Goal: Task Accomplishment & Management: Manage account settings

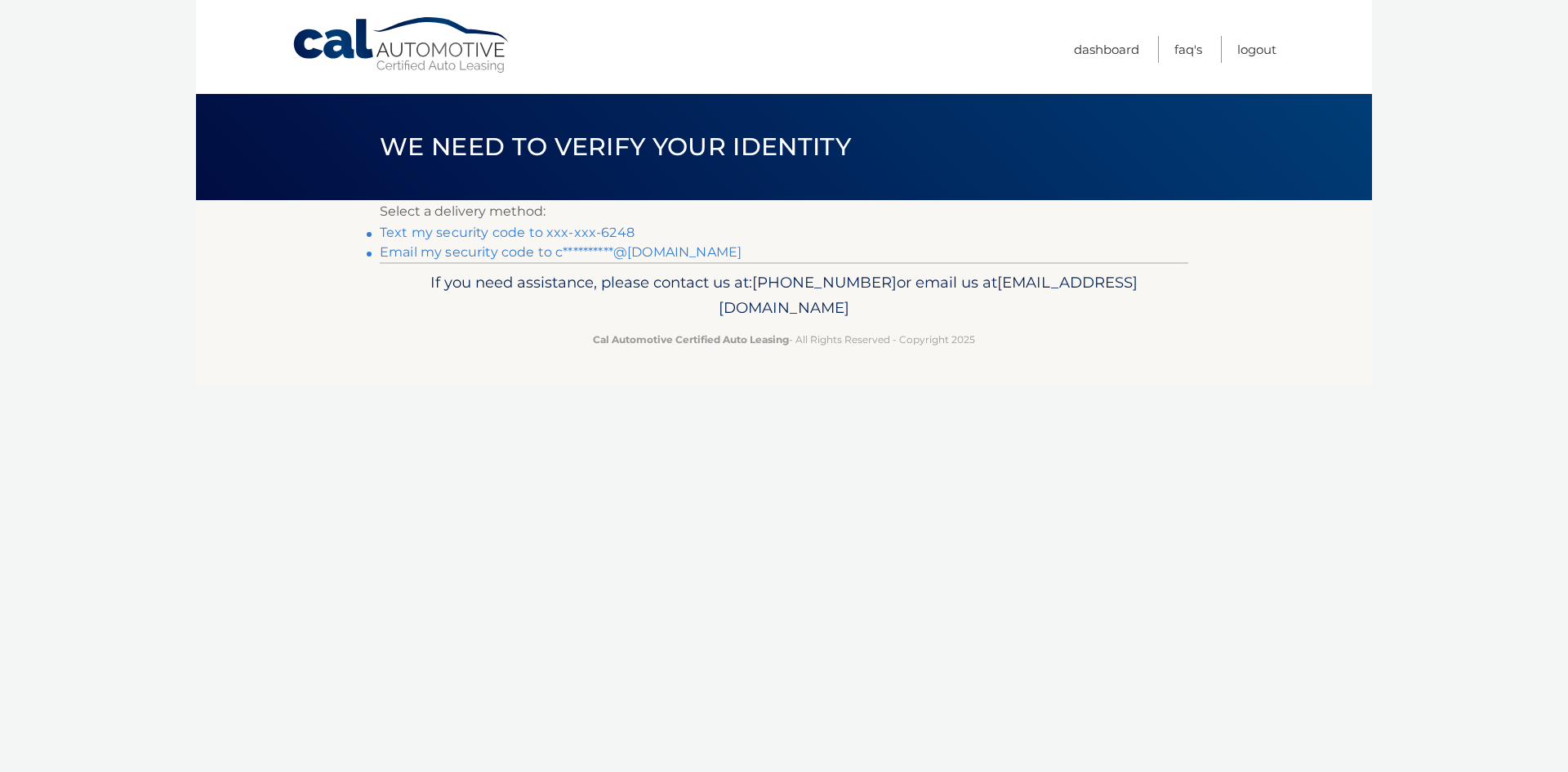
click at [597, 232] on link "Text my security code to xxx-xxx-6248" at bounding box center [507, 232] width 255 height 15
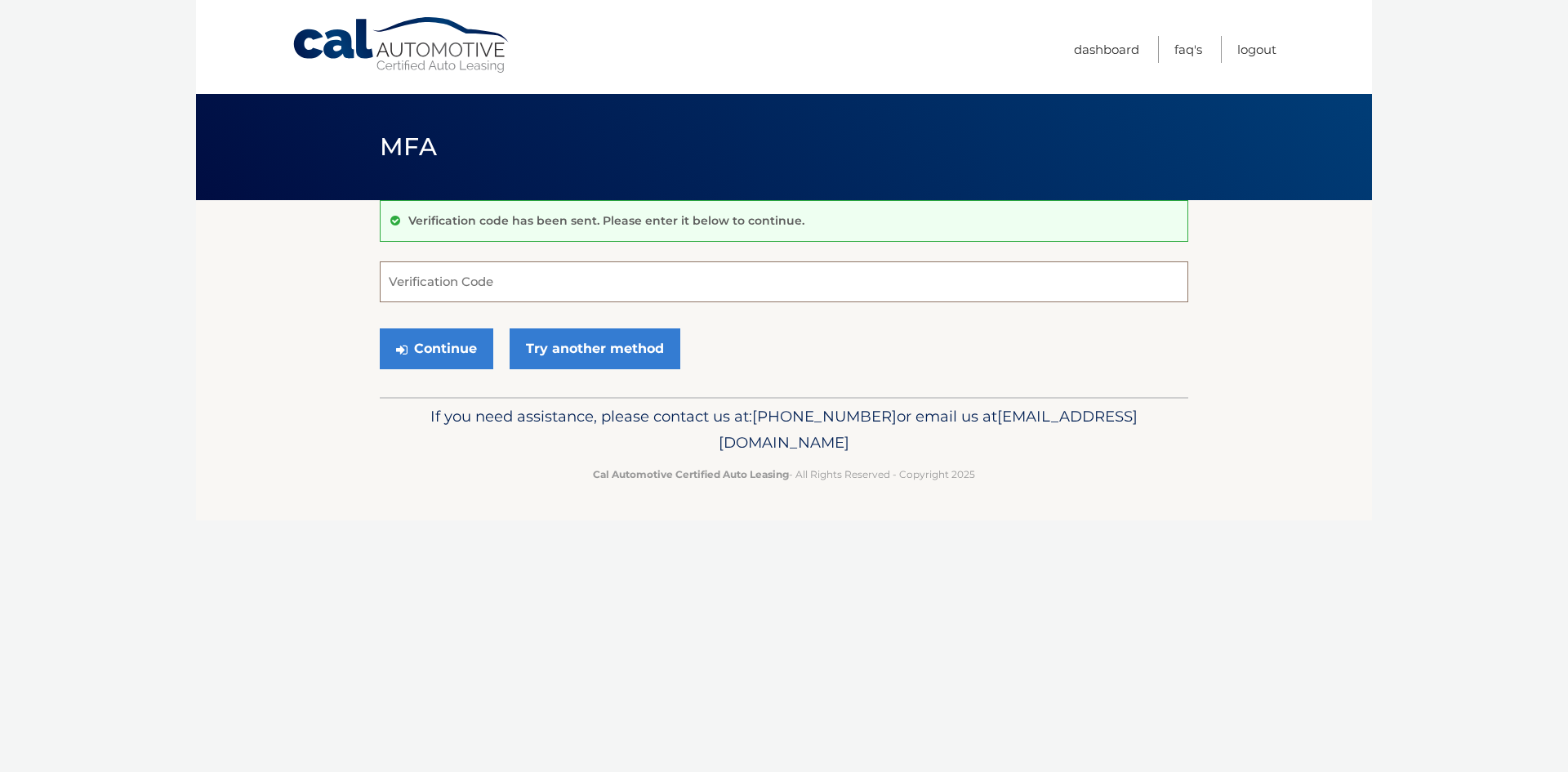
click at [481, 275] on input "Verification Code" at bounding box center [784, 281] width 808 height 41
type input "855059"
click at [442, 347] on button "Continue" at bounding box center [436, 349] width 114 height 41
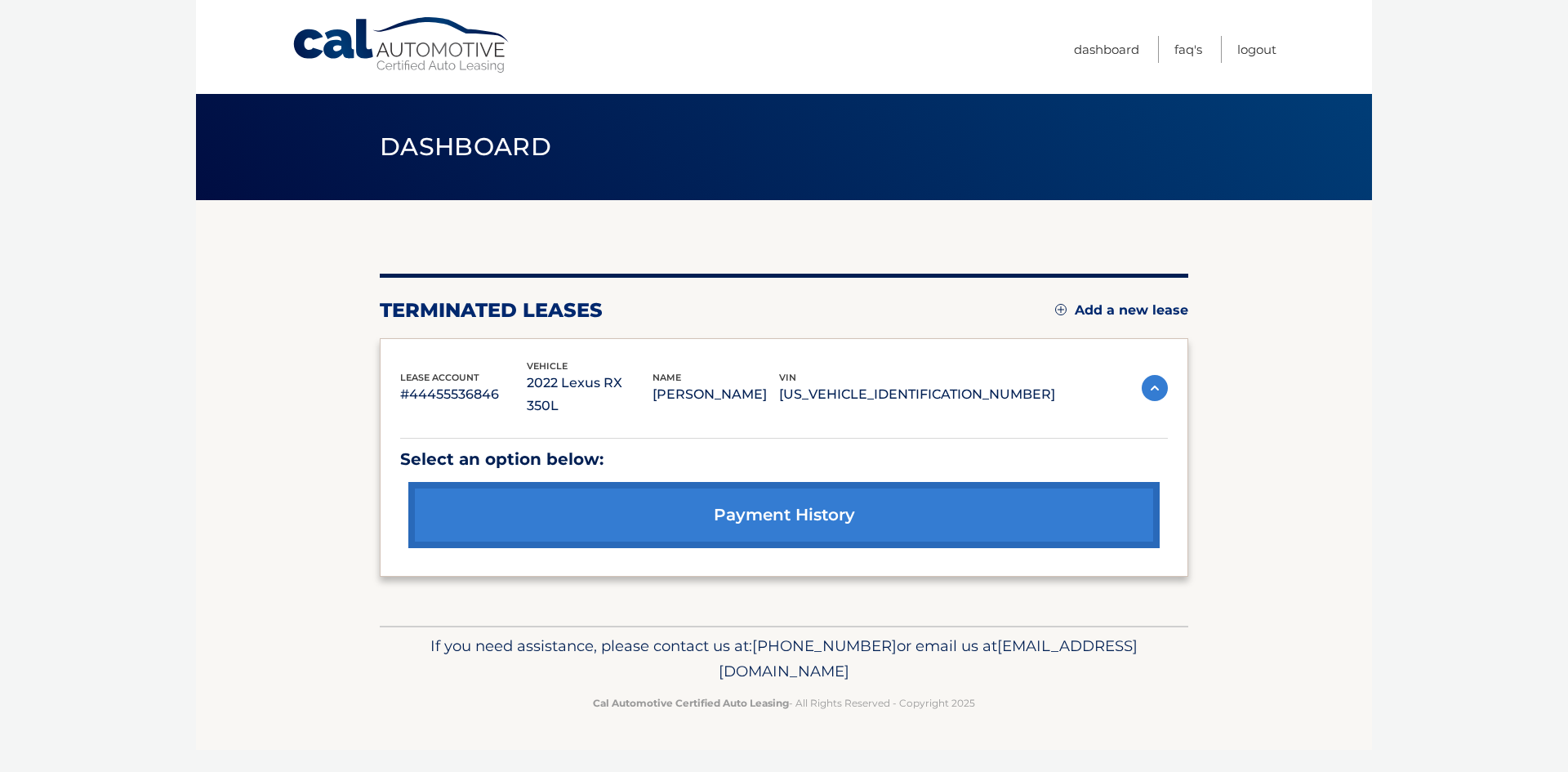
click at [1068, 307] on link "Add a new lease" at bounding box center [1122, 310] width 133 height 16
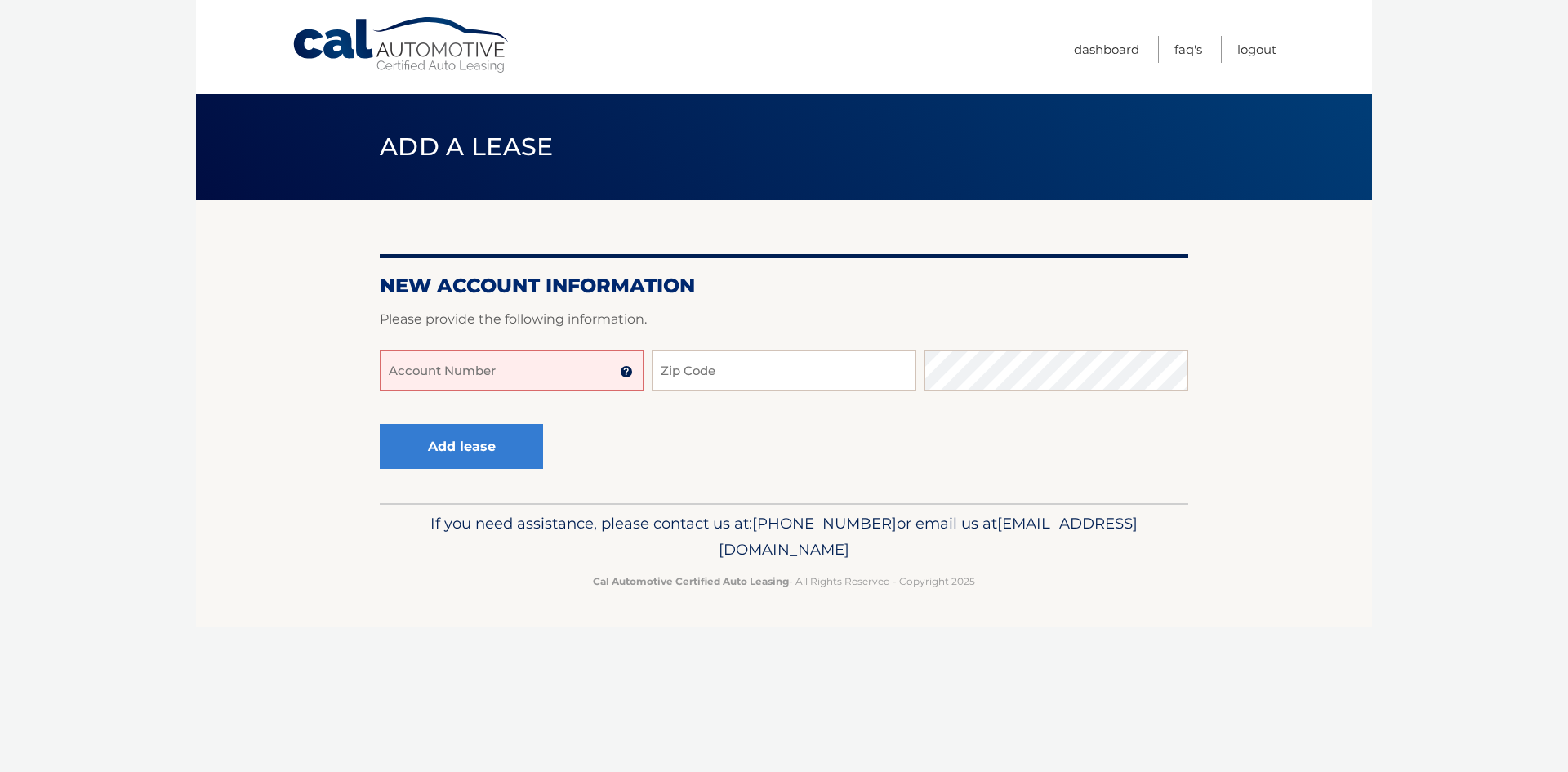
click at [548, 361] on input "Account Number" at bounding box center [511, 371] width 264 height 41
type input "444456030265"
click at [693, 368] on input "Zip Code" at bounding box center [784, 371] width 264 height 41
type input "11030"
click at [513, 370] on input "444456030265" at bounding box center [511, 371] width 264 height 41
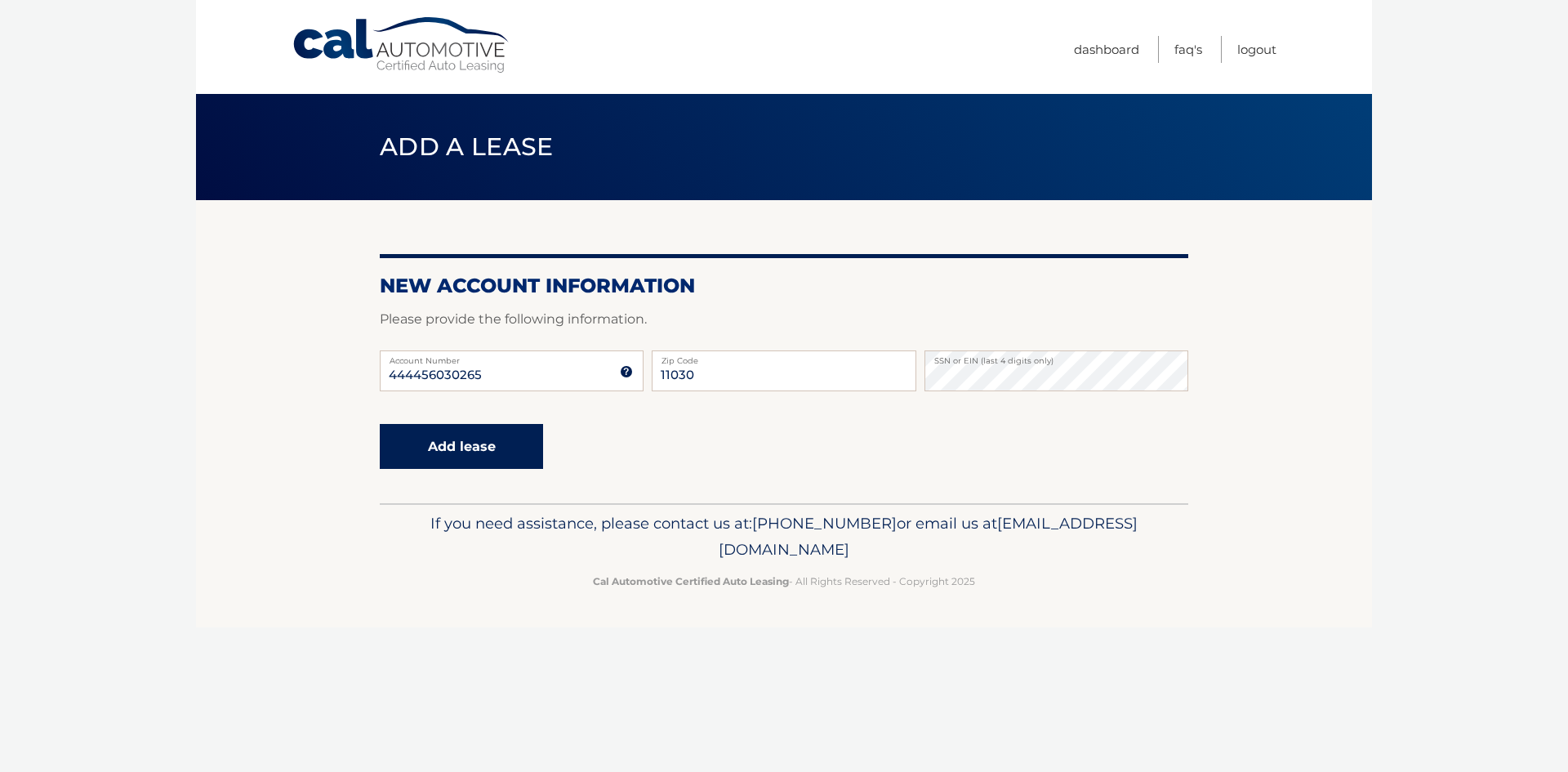
click at [466, 441] on button "Add lease" at bounding box center [460, 446] width 163 height 45
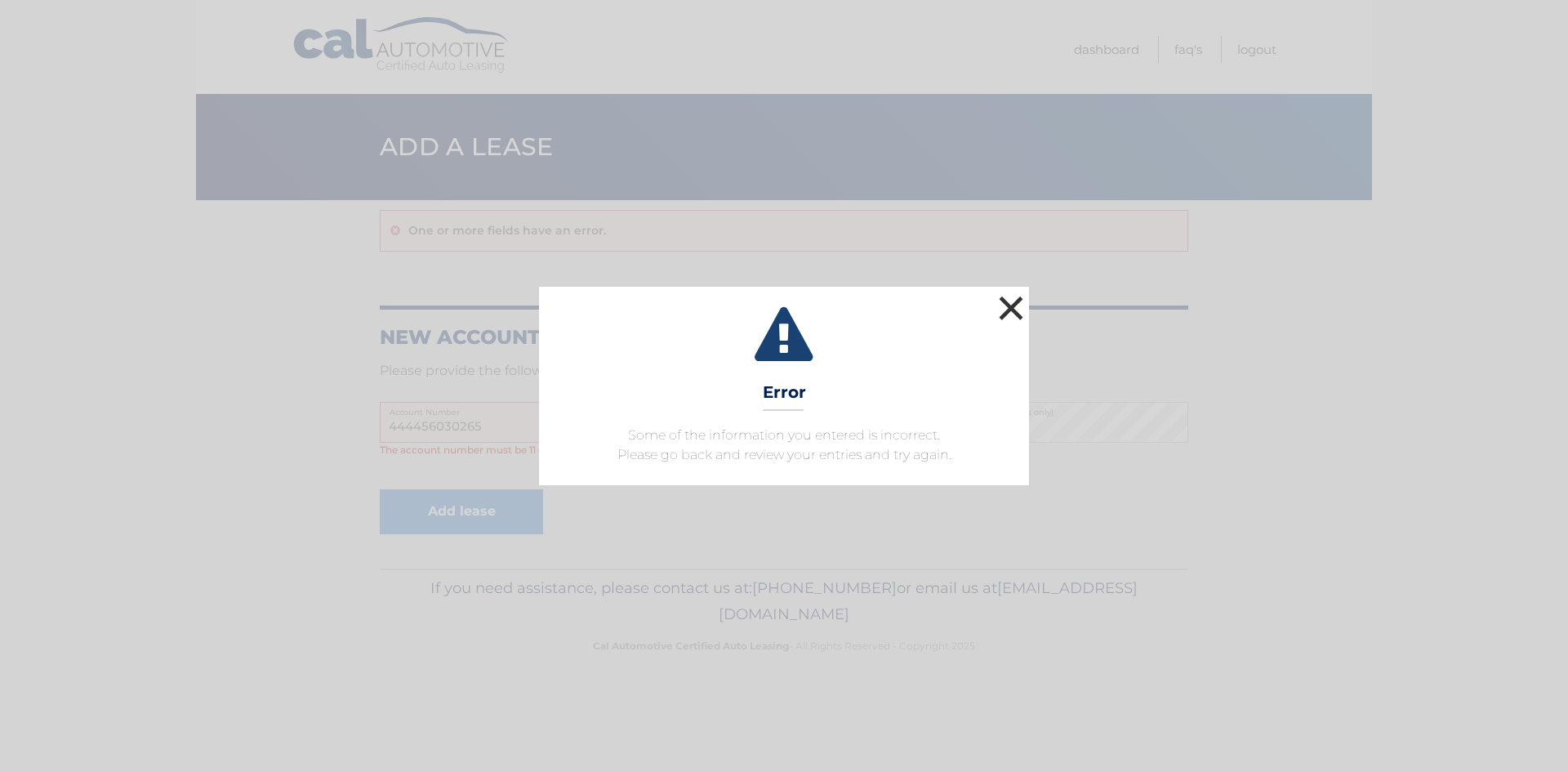
click at [1016, 307] on button "×" at bounding box center [1011, 308] width 33 height 33
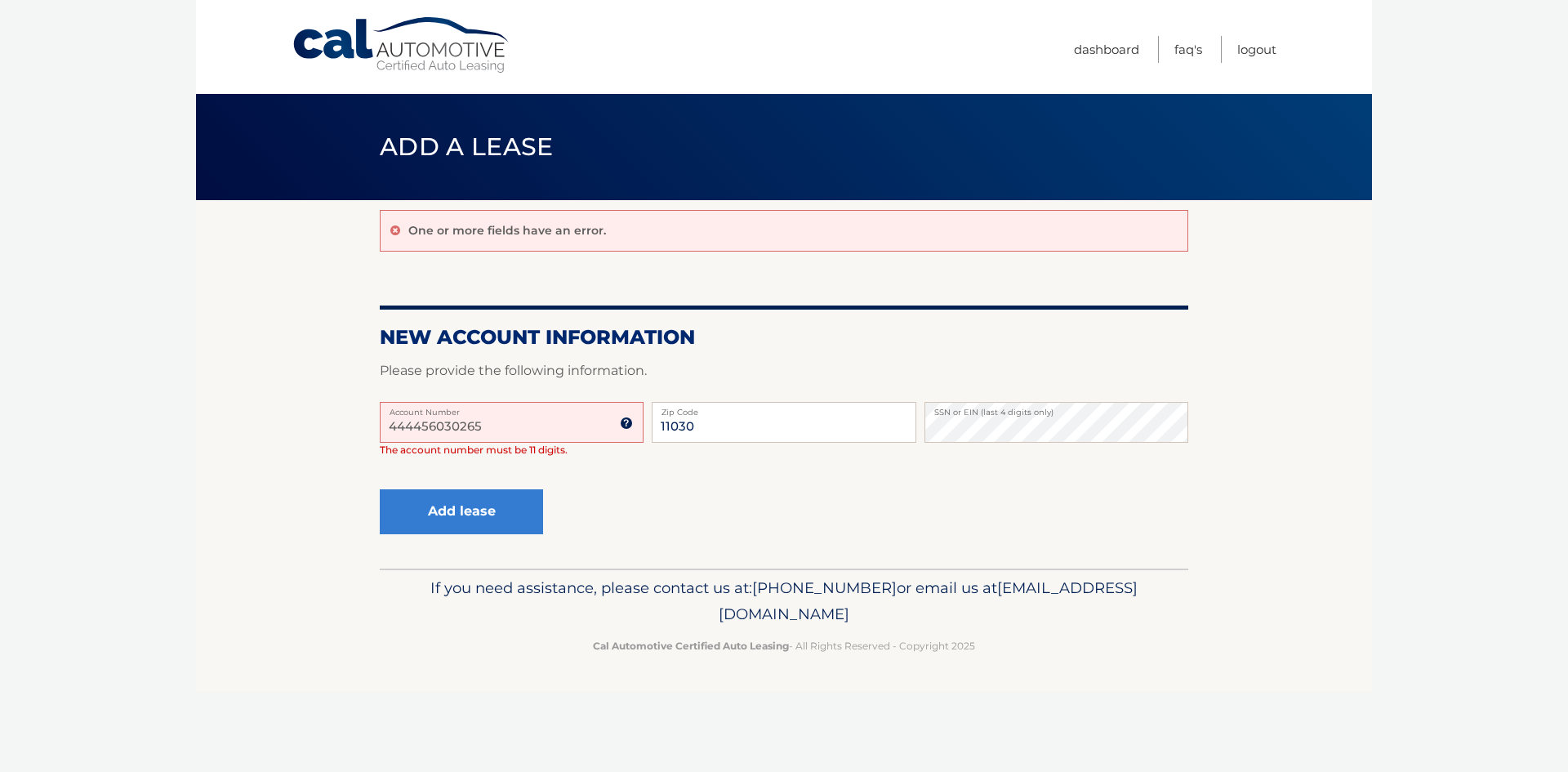
drag, startPoint x: 538, startPoint y: 419, endPoint x: 152, endPoint y: 387, distance: 387.3
click at [156, 398] on body "Cal Automotive Menu Dashboard FAQ's Logout" at bounding box center [784, 386] width 1568 height 772
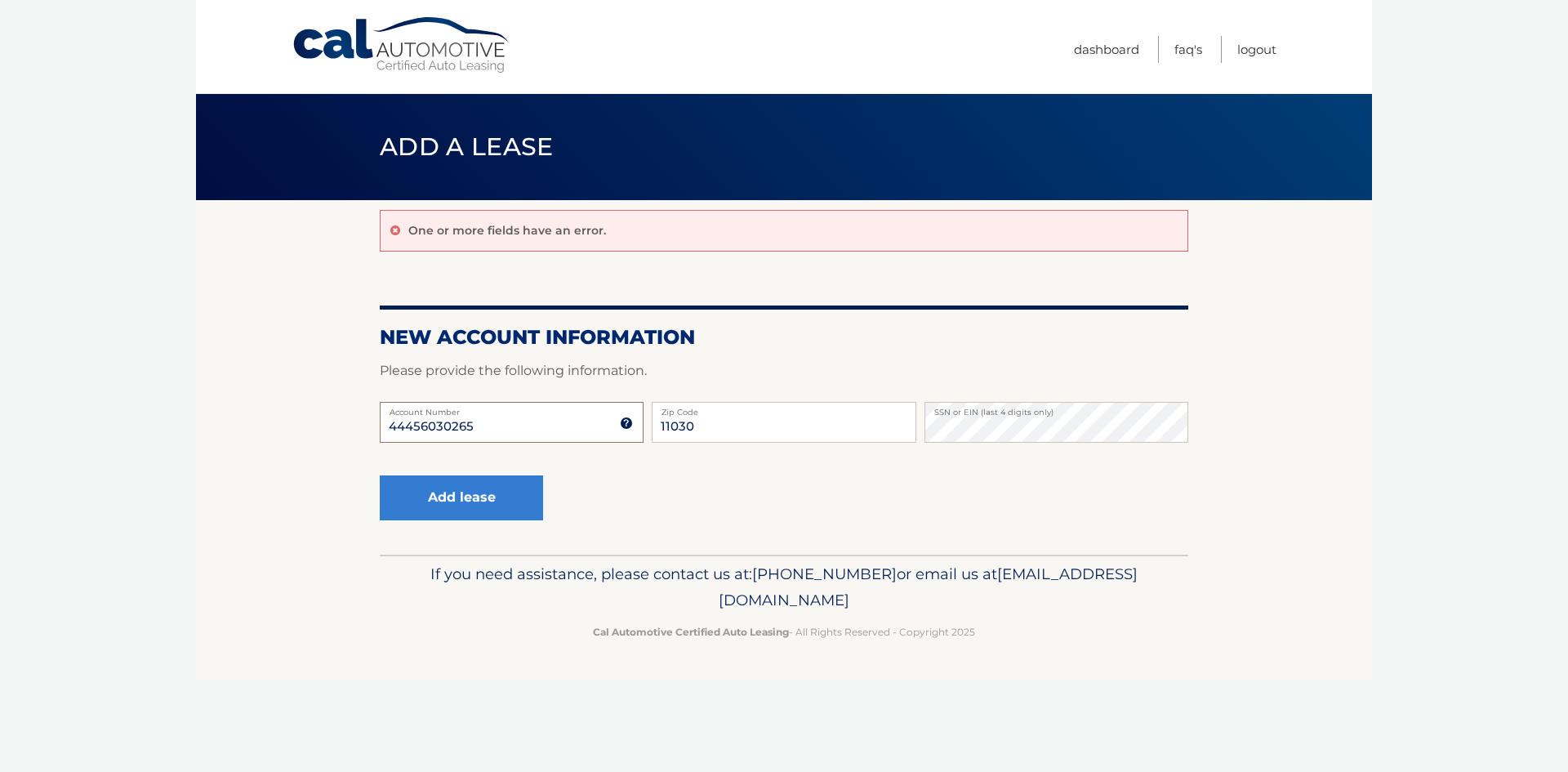
drag, startPoint x: 474, startPoint y: 428, endPoint x: 426, endPoint y: 422, distance: 48.4
click at [472, 428] on input "44456030265" at bounding box center [511, 422] width 264 height 41
type input "44456030265"
click at [448, 493] on button "Add lease" at bounding box center [460, 497] width 163 height 45
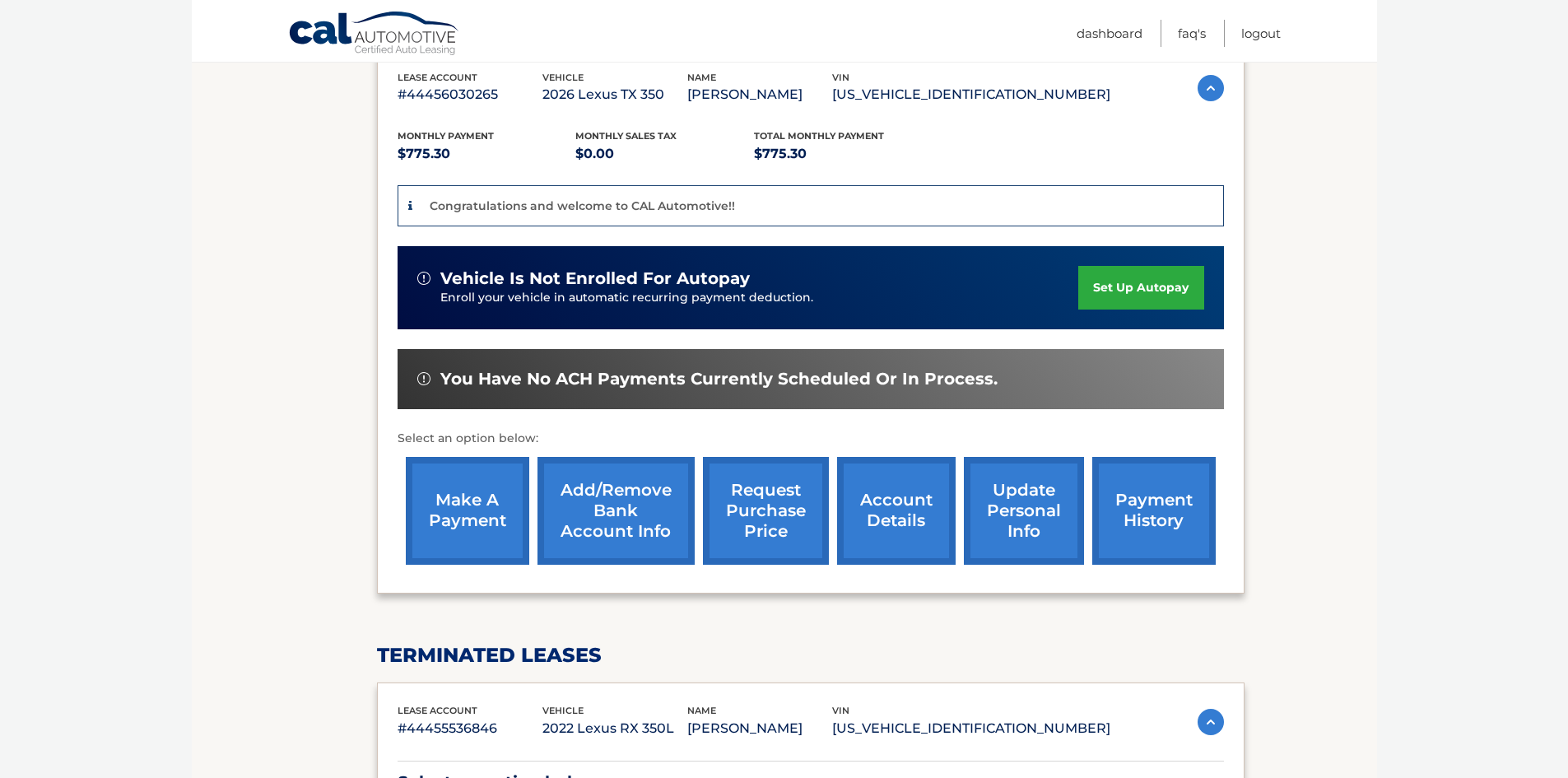
scroll to position [247, 0]
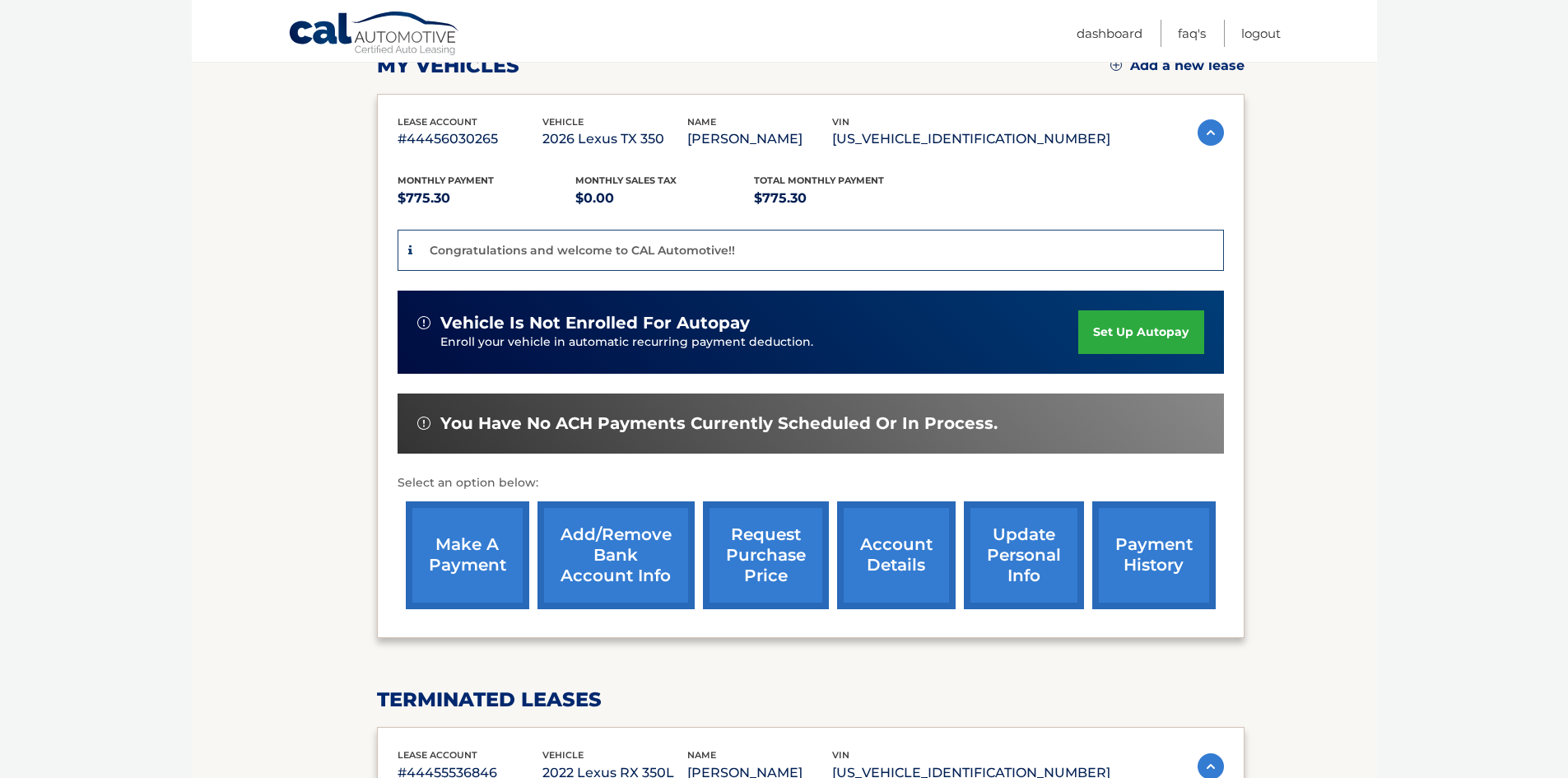
click at [1132, 333] on link "set up autopay" at bounding box center [1141, 332] width 125 height 44
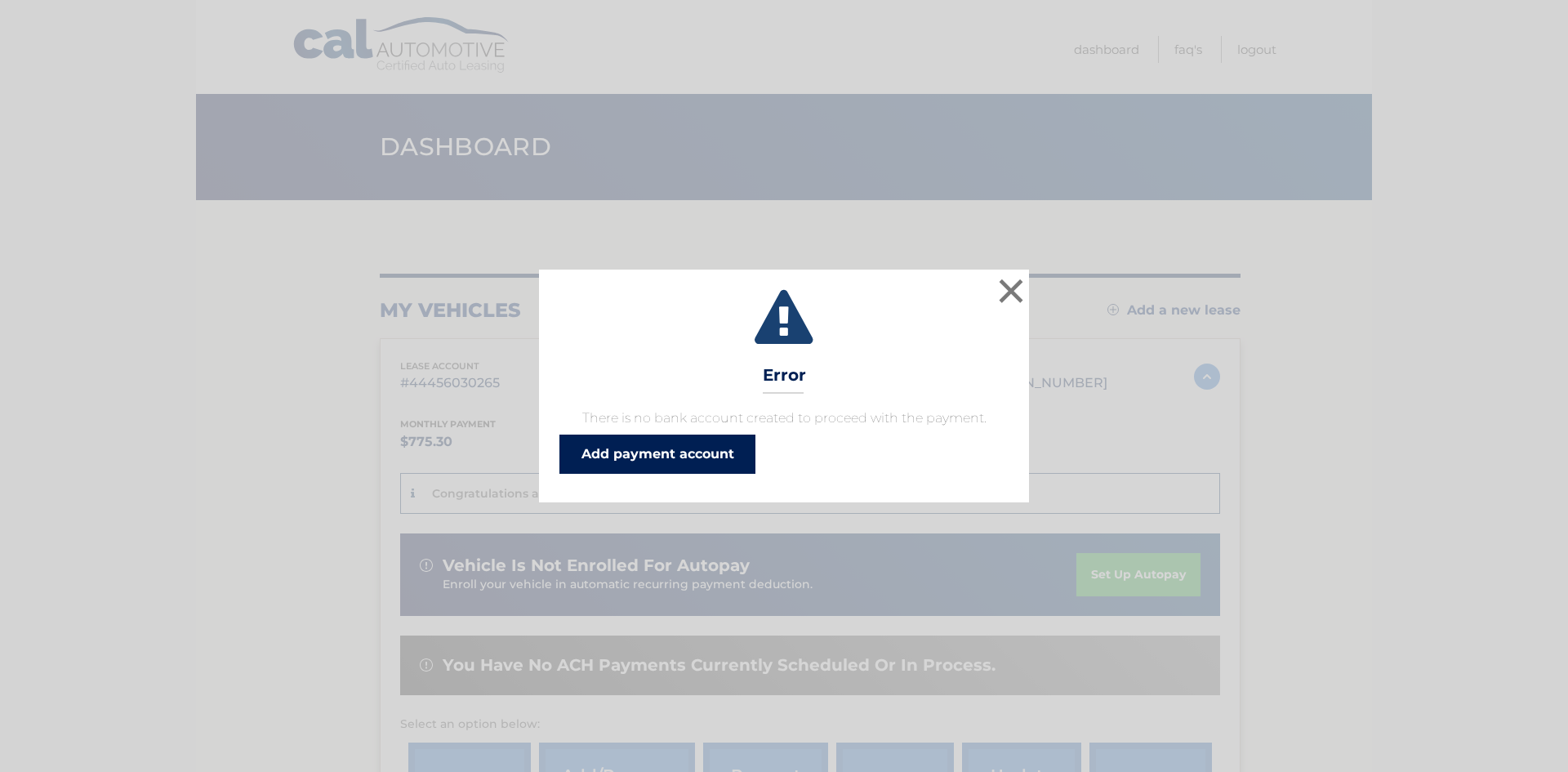
click at [629, 451] on link "Add payment account" at bounding box center [657, 453] width 196 height 39
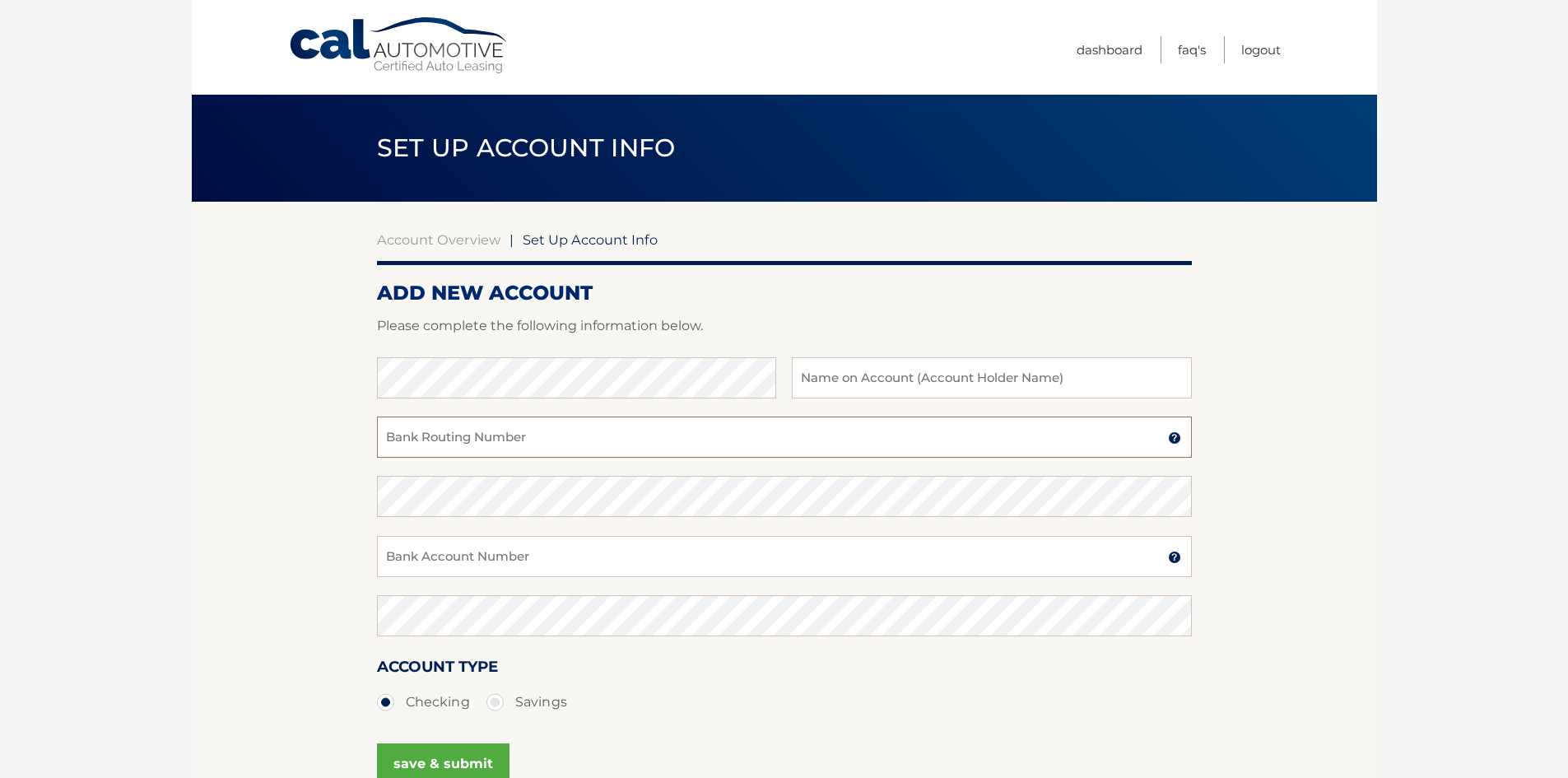
click at [407, 441] on input "Bank Routing Number" at bounding box center [784, 437] width 814 height 41
click at [572, 240] on span "Set Up Account Info" at bounding box center [590, 239] width 135 height 17
click at [646, 353] on div at bounding box center [784, 348] width 814 height 20
click at [437, 758] on button "save & submit" at bounding box center [443, 763] width 132 height 41
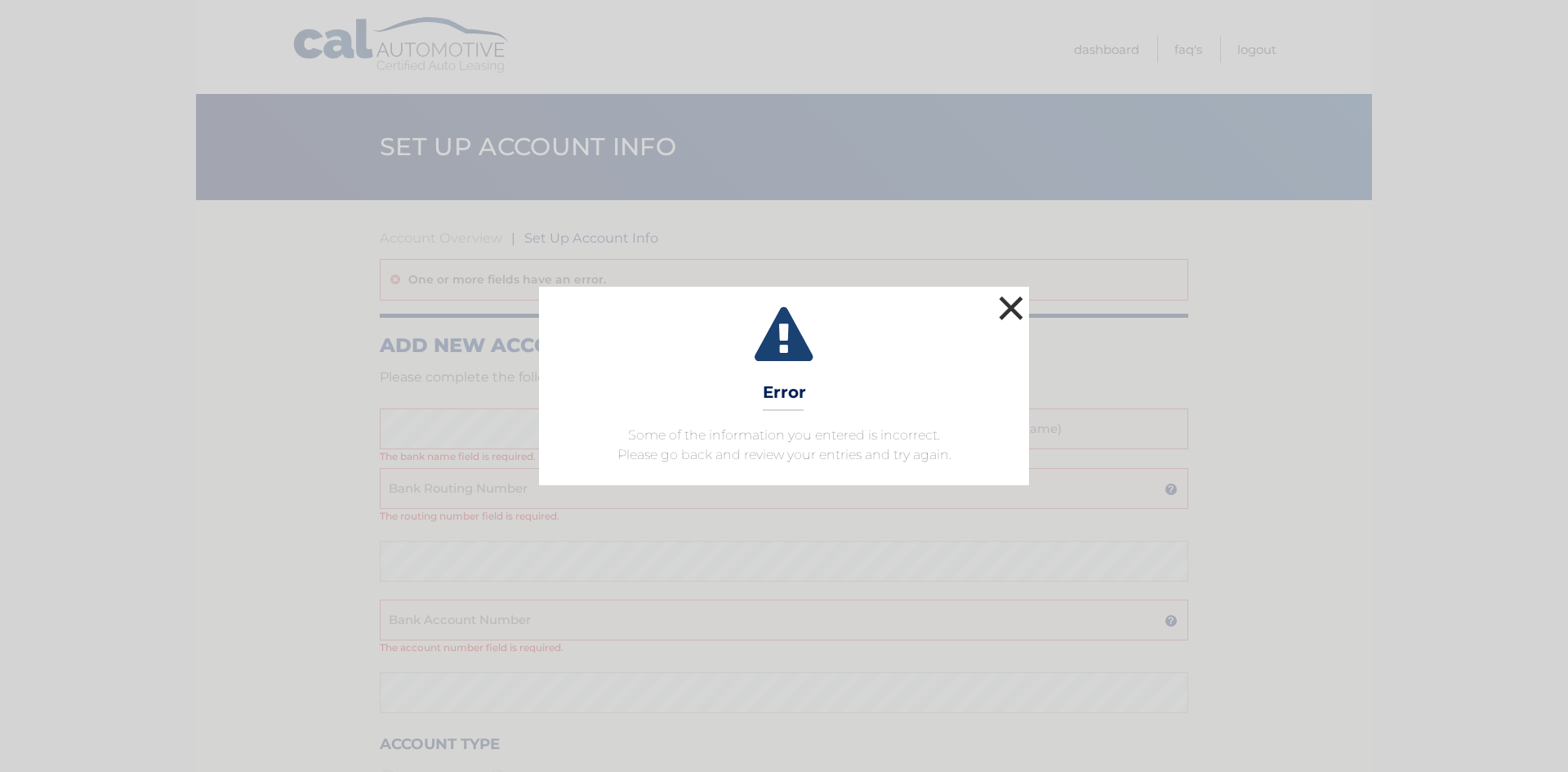
drag, startPoint x: 1011, startPoint y: 307, endPoint x: 881, endPoint y: 260, distance: 138.2
click at [1011, 307] on button "×" at bounding box center [1011, 308] width 33 height 33
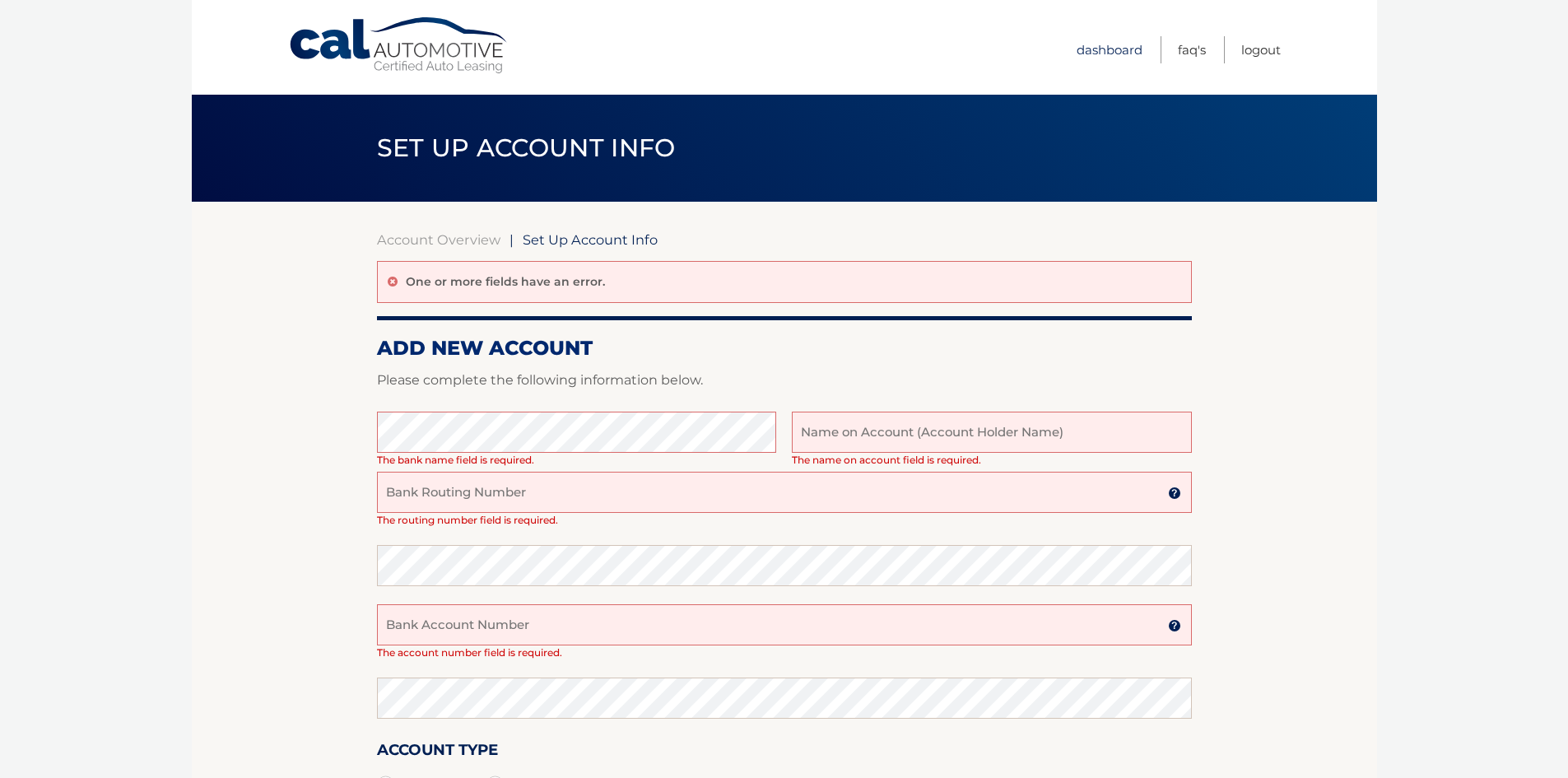
click at [1098, 50] on link "Dashboard" at bounding box center [1110, 50] width 66 height 28
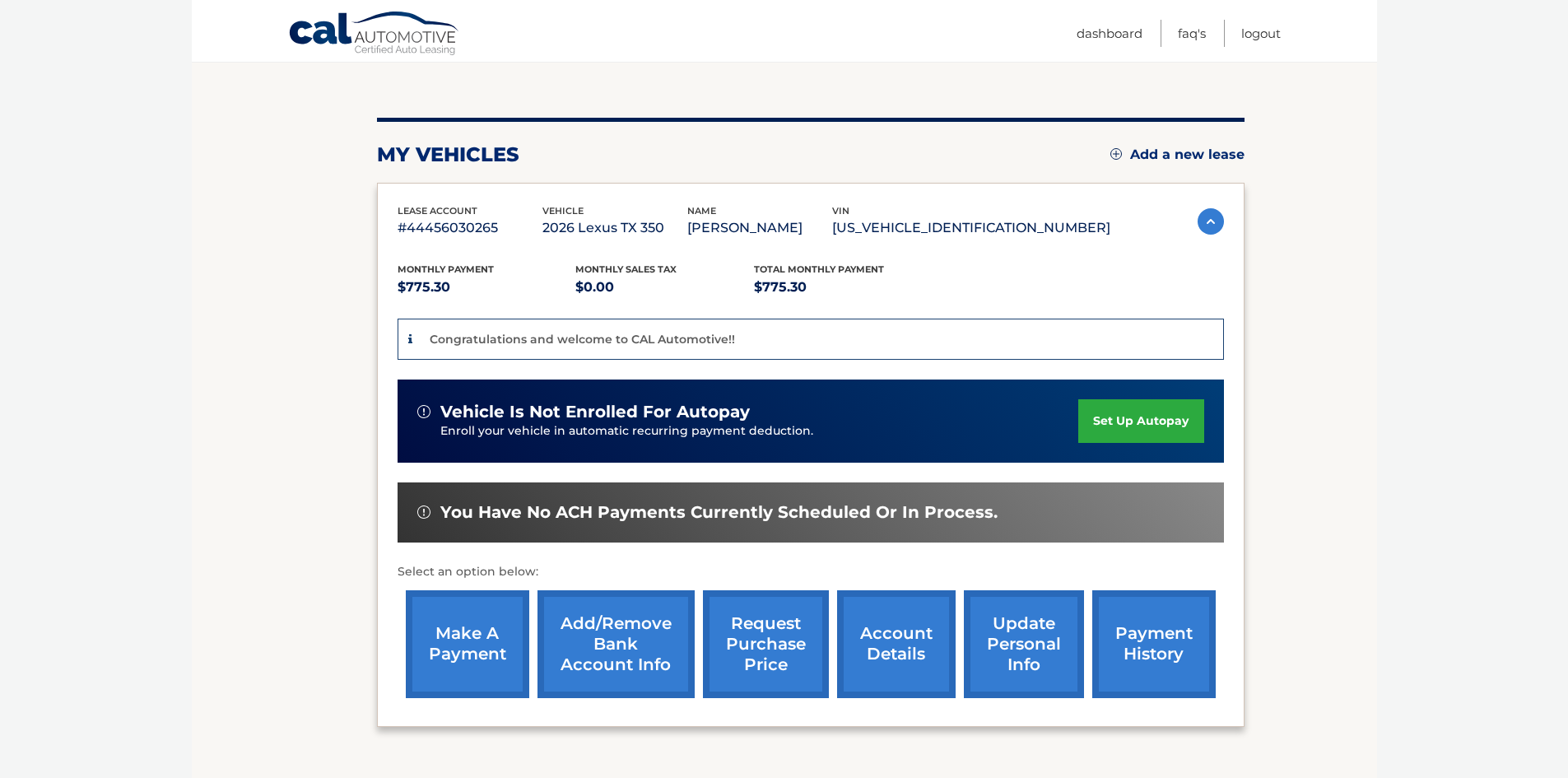
scroll to position [164, 0]
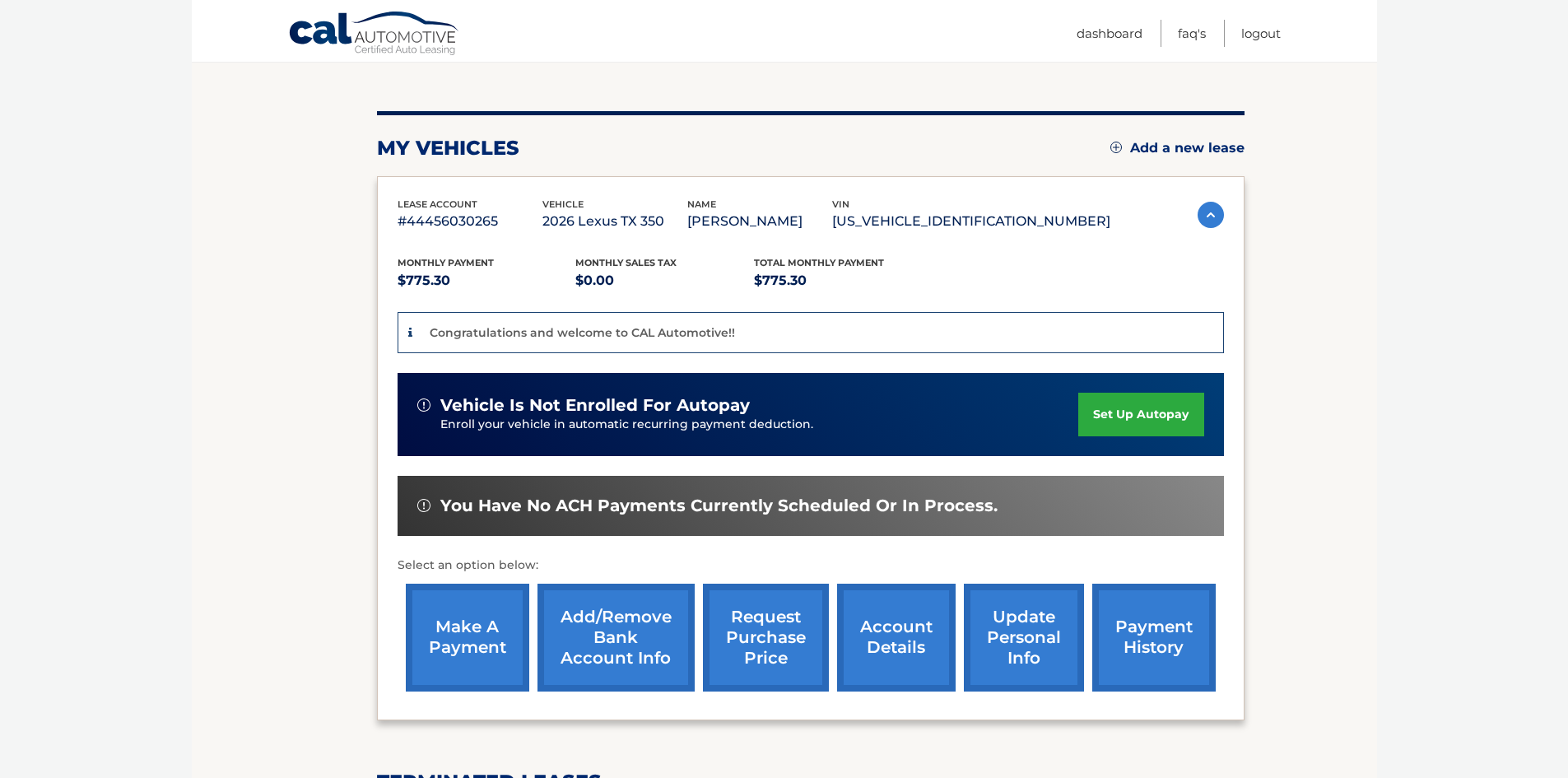
click at [571, 396] on span "vehicle is not enrolled for autopay" at bounding box center [594, 406] width 309 height 20
click at [486, 515] on span "You have no ACH payments currently scheduled or in process." at bounding box center [719, 506] width 558 height 20
click at [446, 409] on span "vehicle is not enrolled for autopay" at bounding box center [594, 406] width 309 height 20
click at [472, 666] on link "make a payment" at bounding box center [467, 638] width 124 height 108
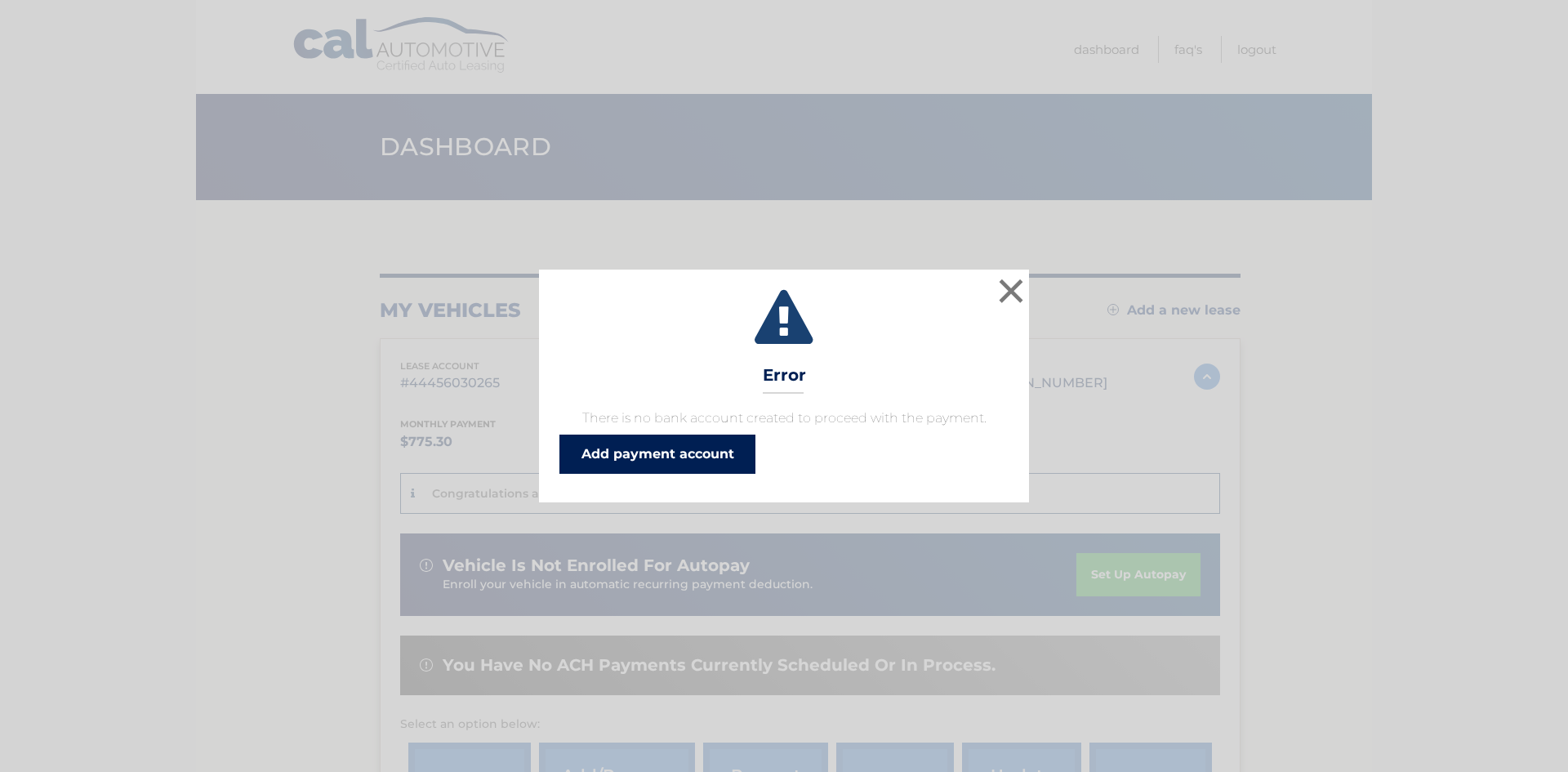
click at [673, 458] on link "Add payment account" at bounding box center [657, 453] width 196 height 39
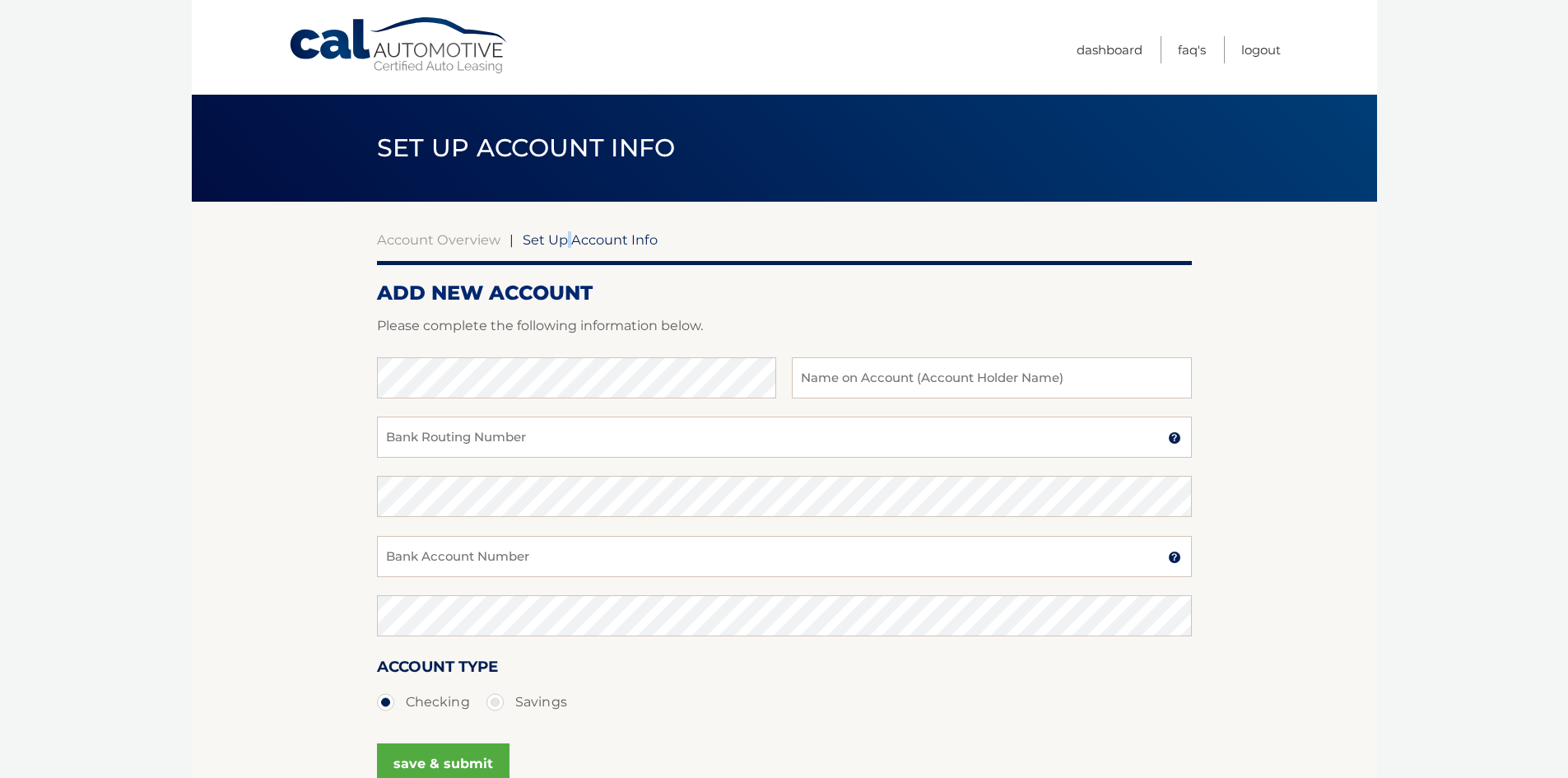
click at [569, 234] on span "Set Up Account Info" at bounding box center [590, 239] width 135 height 17
click at [433, 246] on link "Account Overview" at bounding box center [438, 239] width 124 height 17
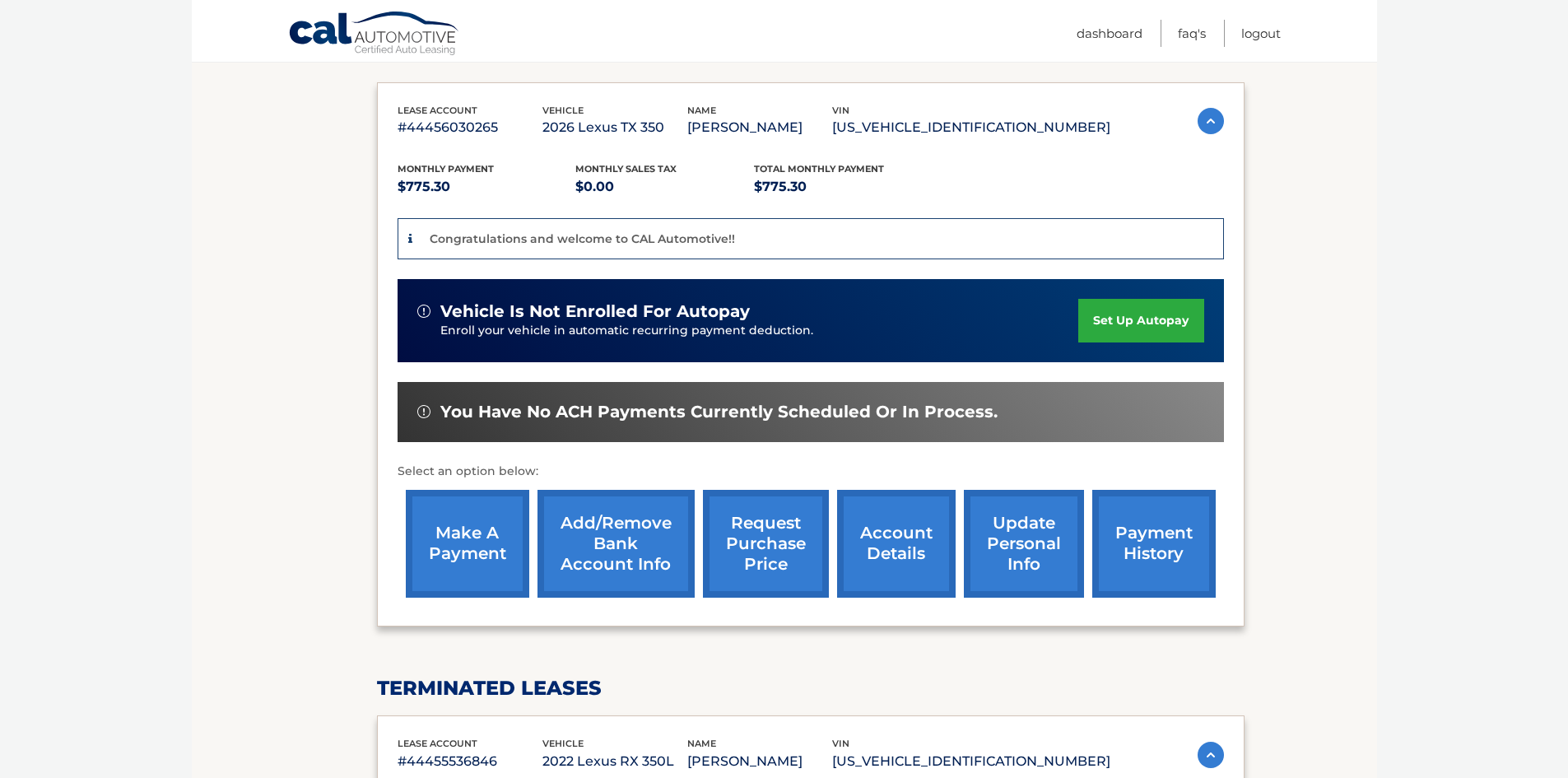
scroll to position [572, 0]
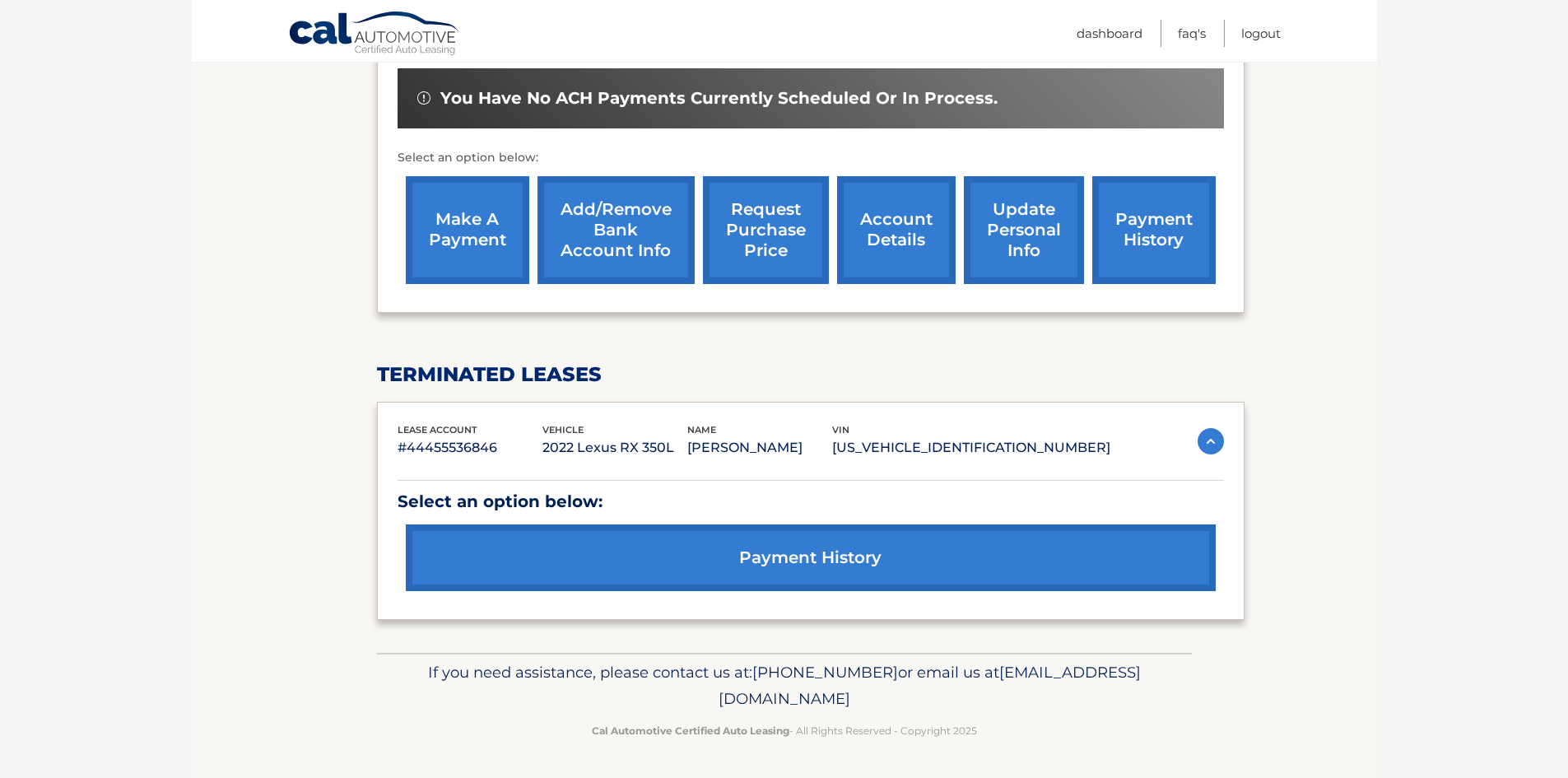
click at [637, 562] on link "payment history" at bounding box center [810, 558] width 810 height 67
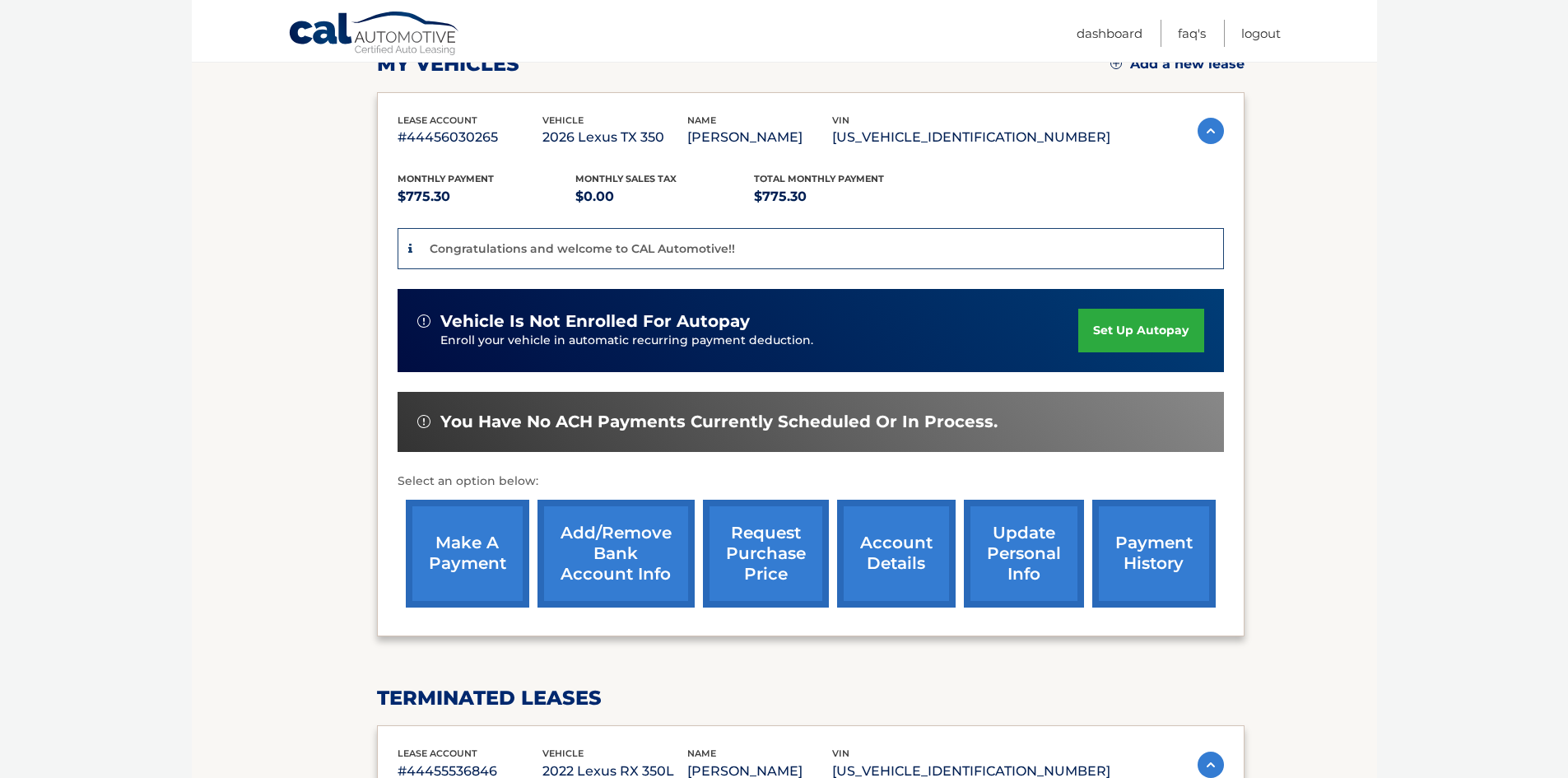
scroll to position [161, 0]
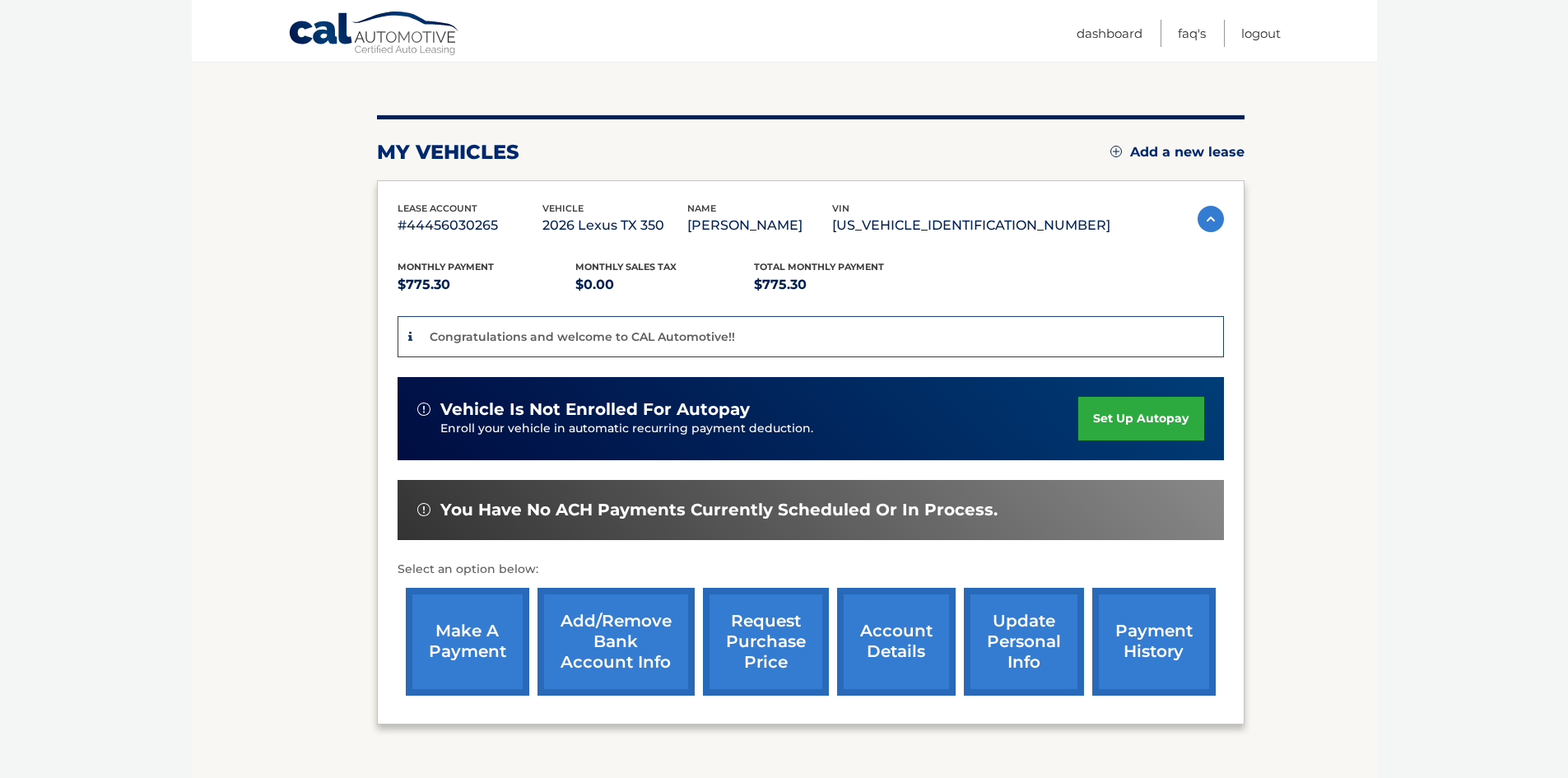
click at [1156, 418] on link "set up autopay" at bounding box center [1141, 419] width 125 height 44
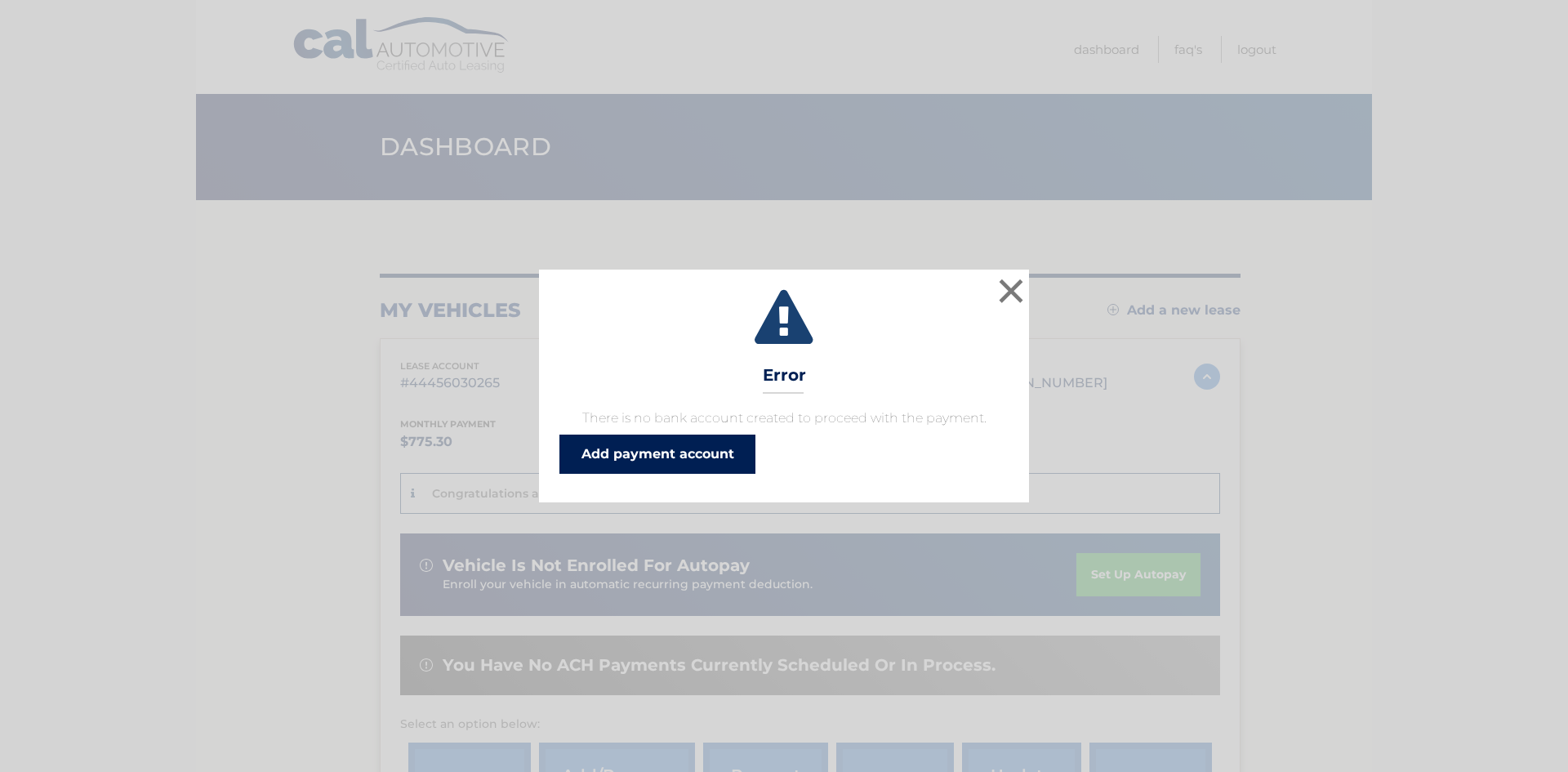
click at [651, 448] on link "Add payment account" at bounding box center [657, 453] width 196 height 39
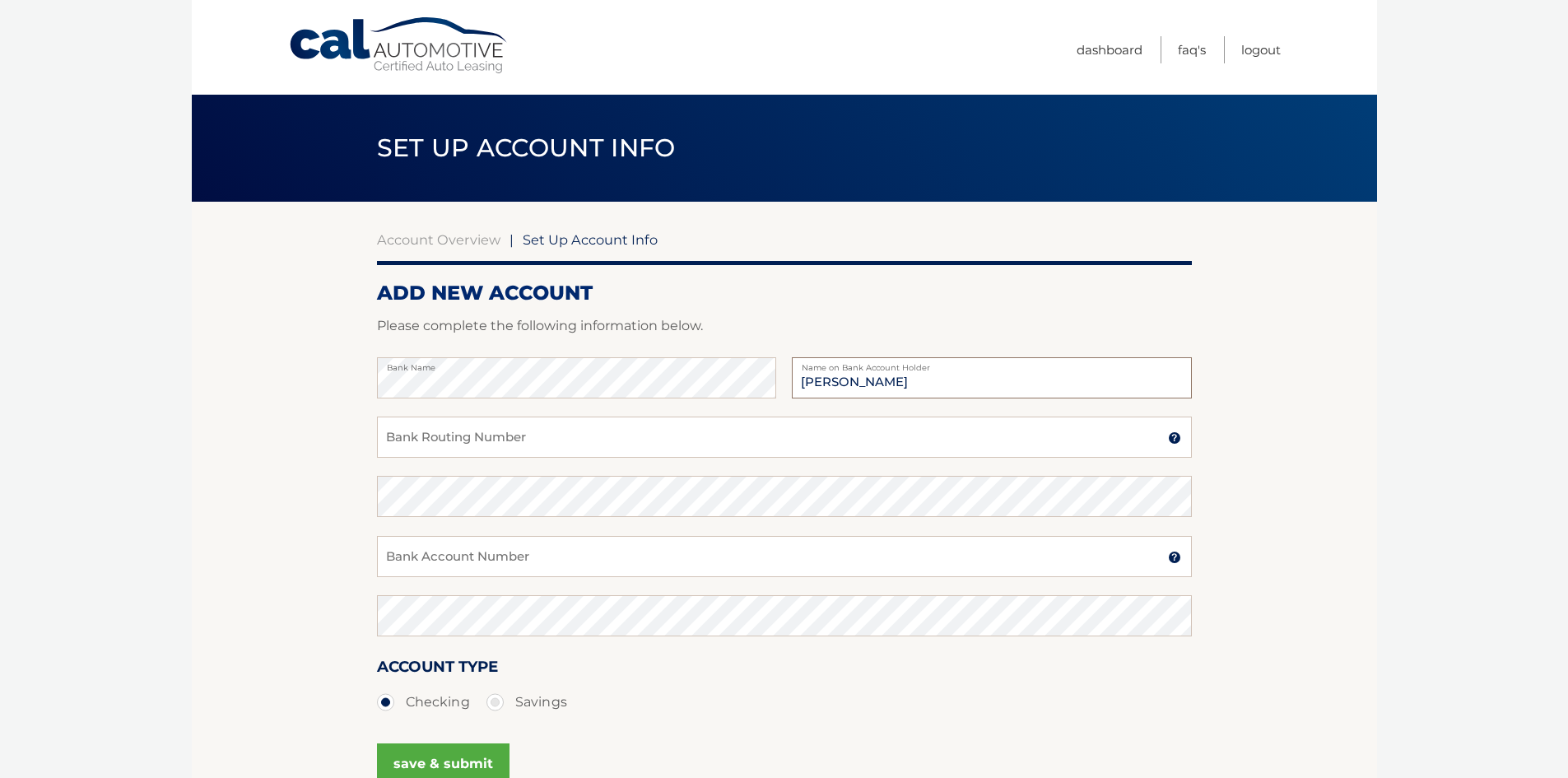
type input "[PERSON_NAME]"
click at [525, 439] on input "Bank Routing Number" at bounding box center [784, 437] width 814 height 41
drag, startPoint x: 564, startPoint y: 439, endPoint x: 368, endPoint y: 430, distance: 196.2
click at [368, 430] on section "Account Overview | Set Up Account Info ADD NEW ACCOUNT Please complete the foll…" at bounding box center [784, 516] width 1185 height 628
type input "021000089"
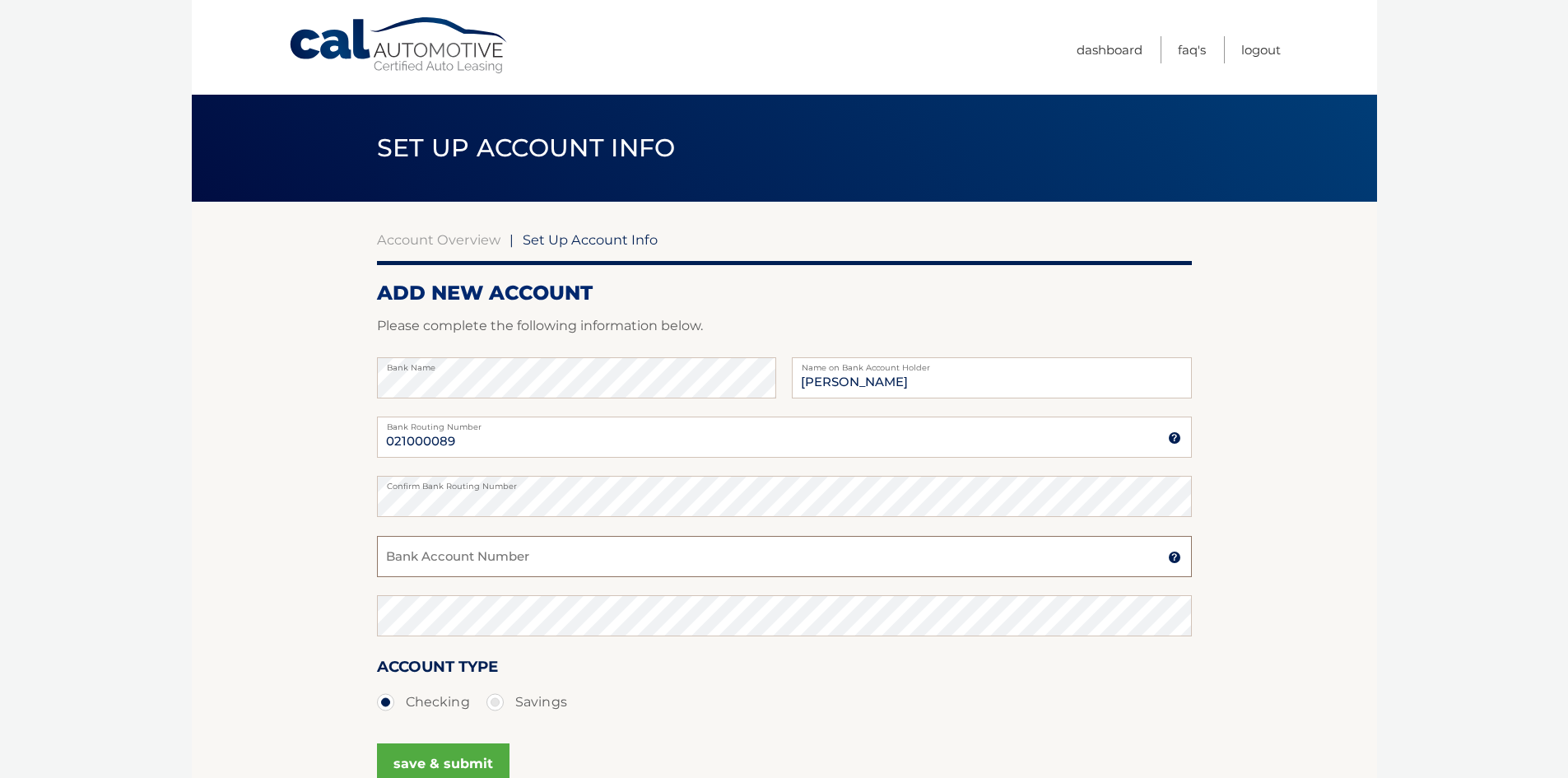
click at [551, 568] on input "Bank Account Number" at bounding box center [784, 556] width 814 height 41
type input "85345066"
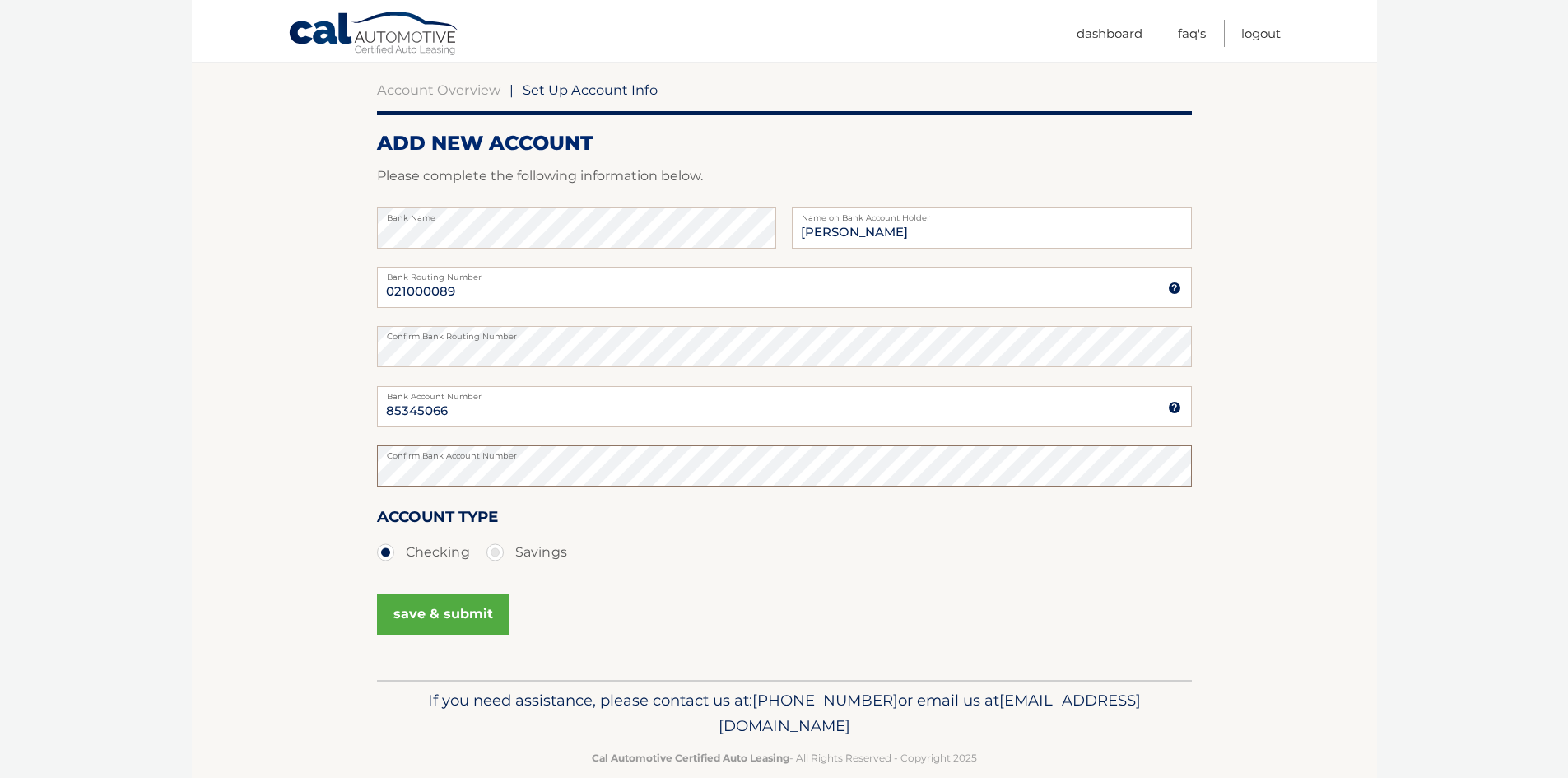
scroll to position [172, 0]
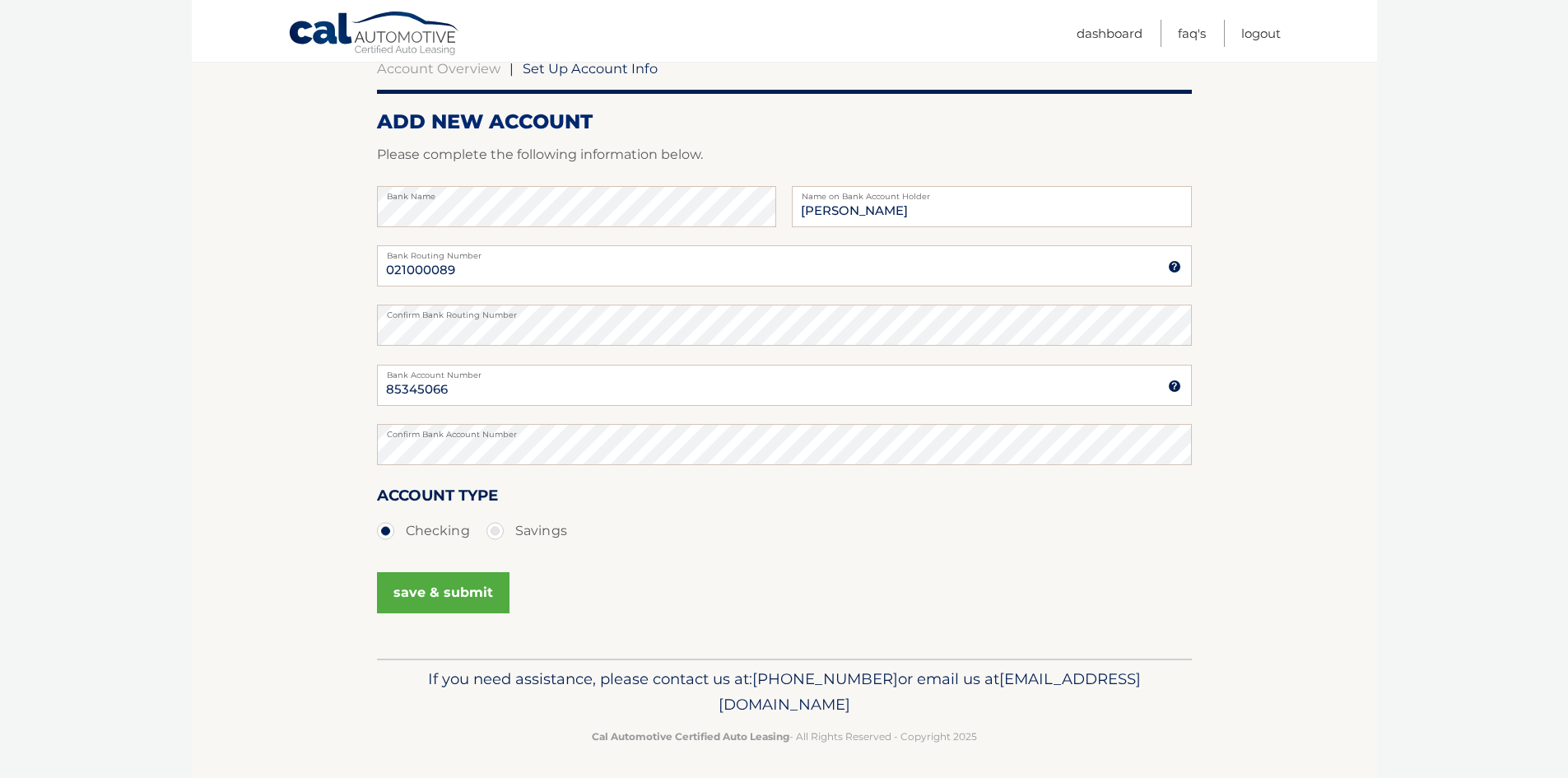
click at [444, 595] on button "save & submit" at bounding box center [443, 593] width 132 height 41
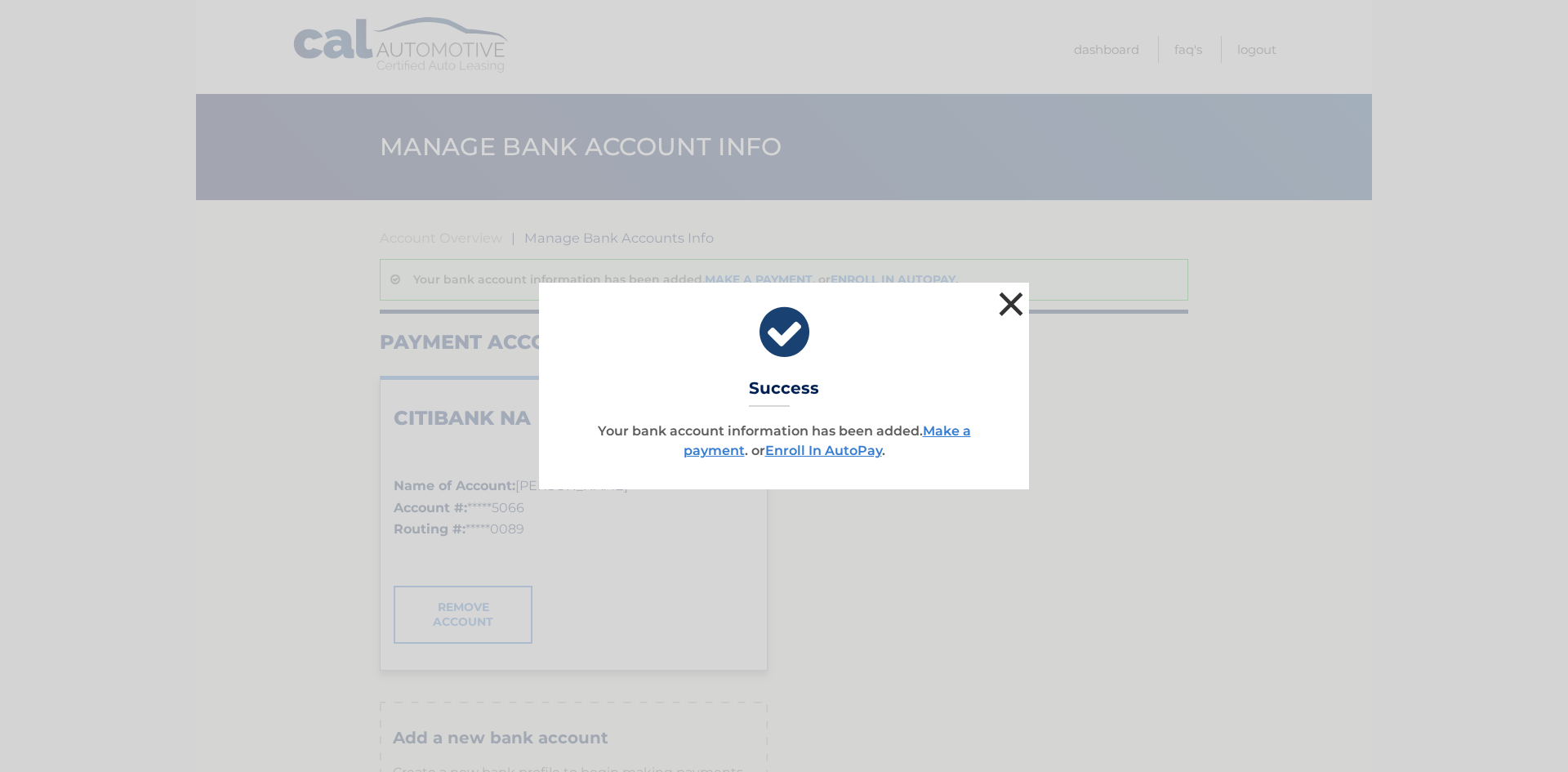
click at [1013, 304] on button "×" at bounding box center [1011, 304] width 33 height 33
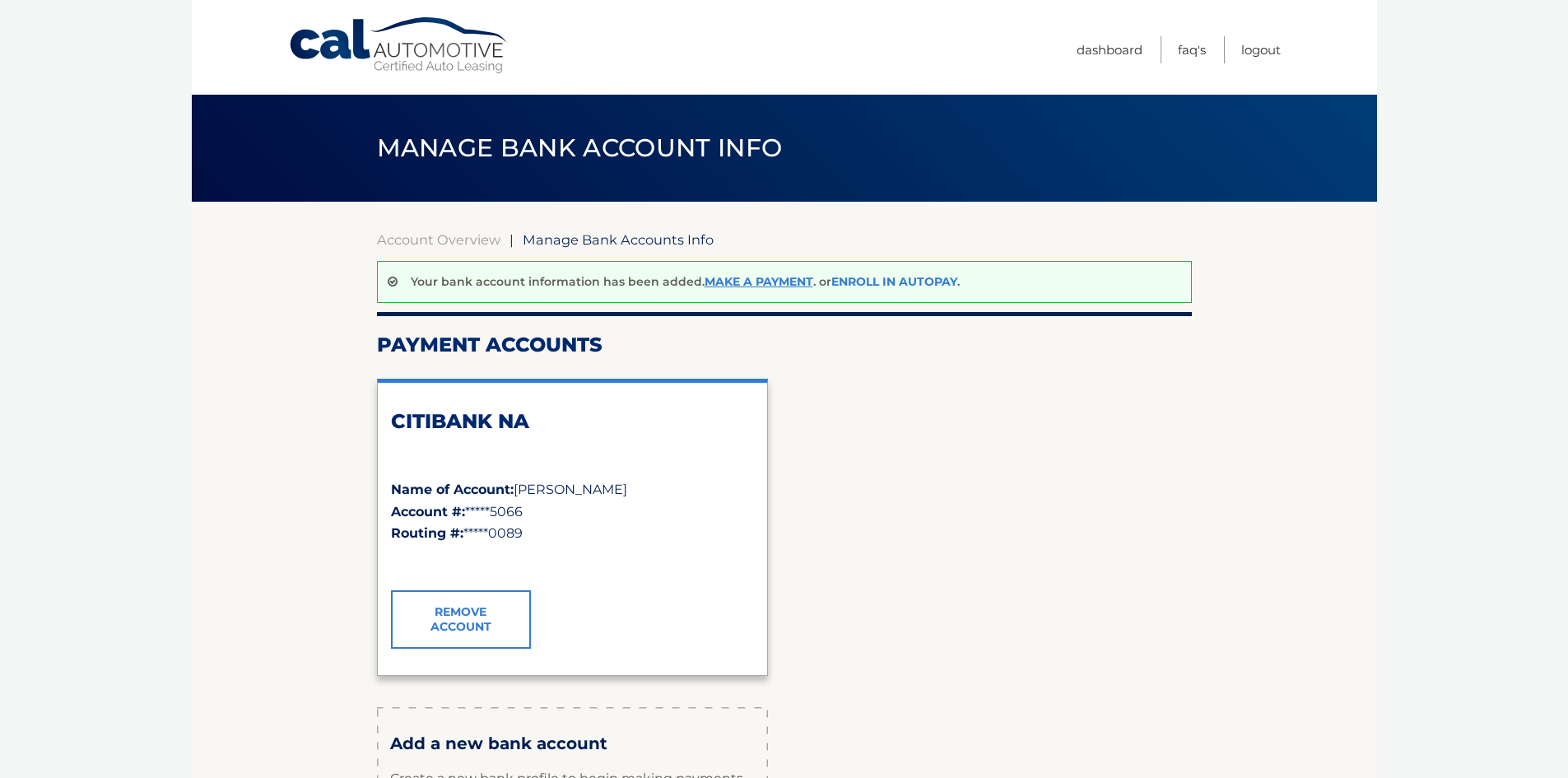
click at [886, 282] on link "Enroll In AutoPay" at bounding box center [893, 282] width 126 height 15
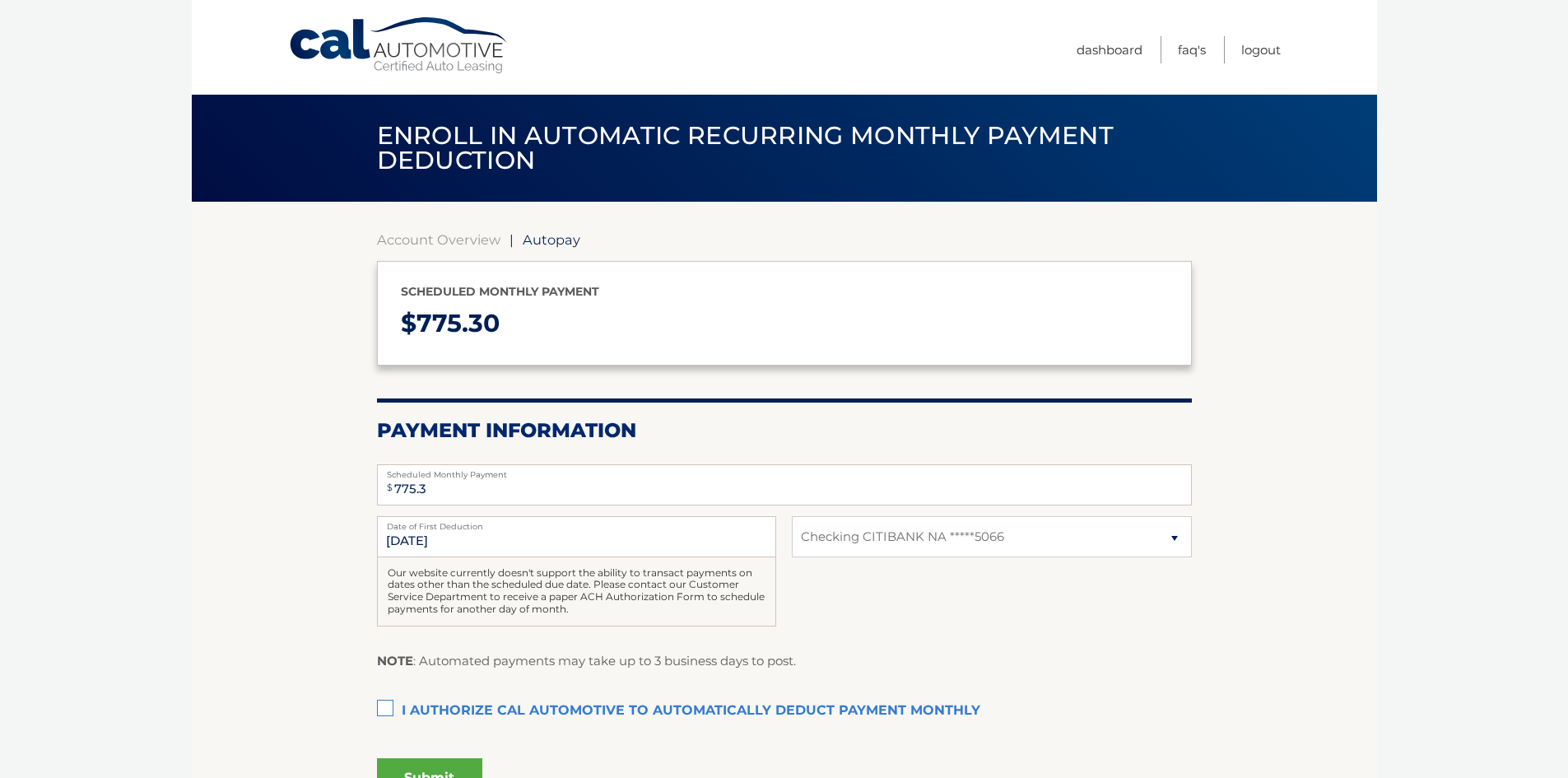
select select "ZTlmNjA2NzAtYzU1Zi00ZTA3LWFiZTAtZDY0OWVkYTQ2MGIz"
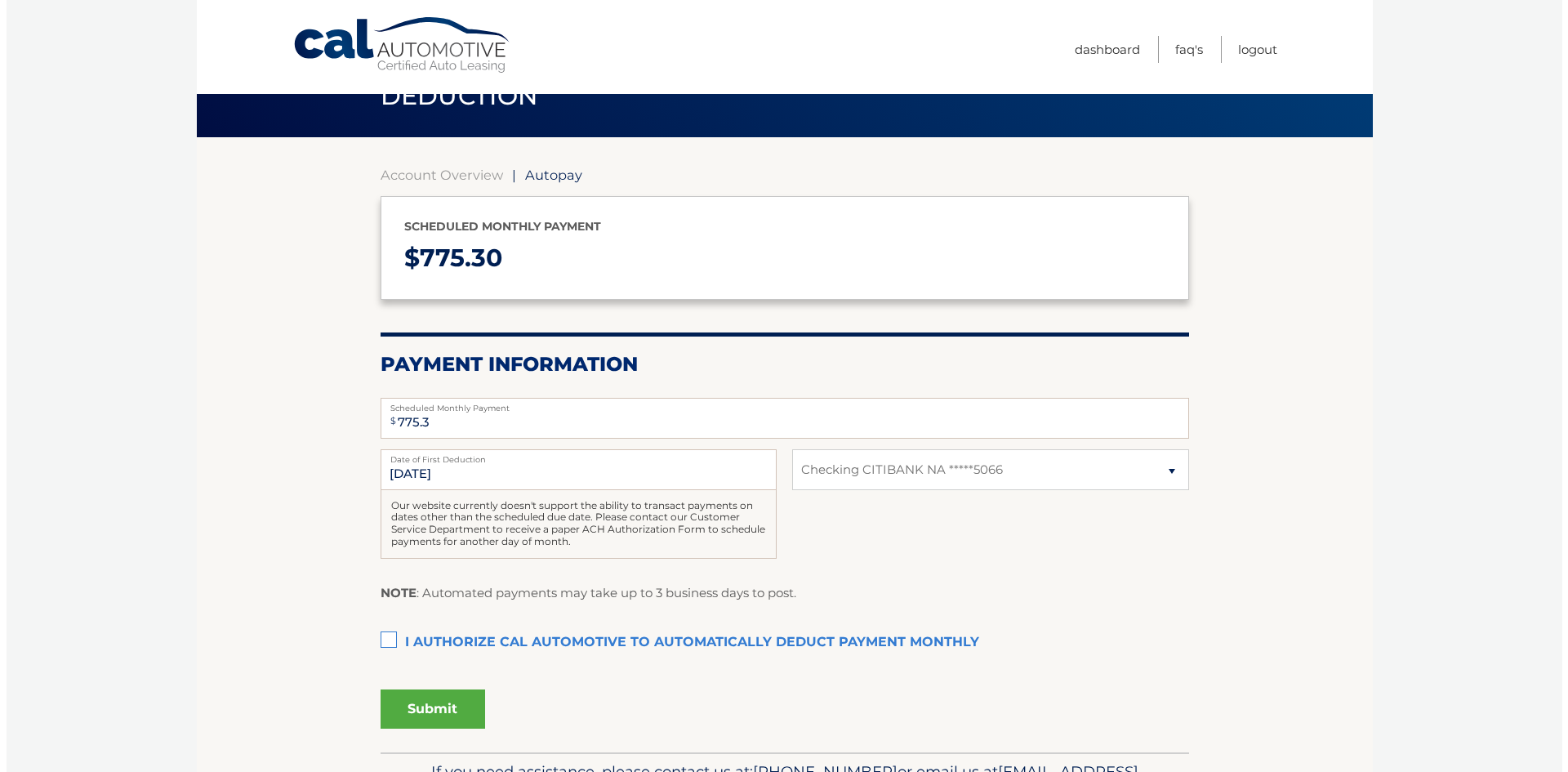
scroll to position [82, 0]
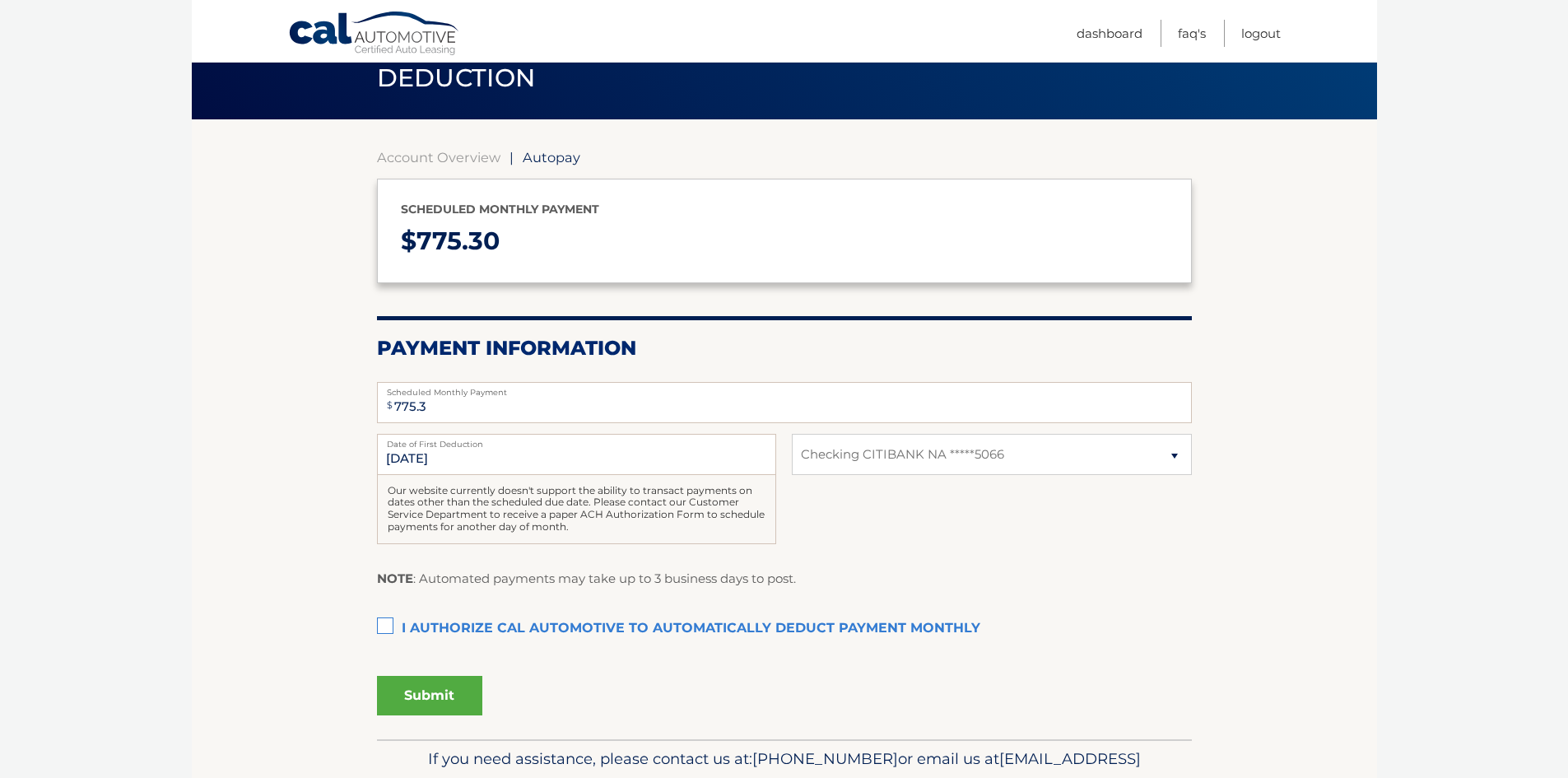
click at [393, 621] on label "I authorize cal automotive to automatically deduct payment monthly This checkbo…" at bounding box center [784, 629] width 814 height 33
click at [0, 0] on input "I authorize cal automotive to automatically deduct payment monthly This checkbo…" at bounding box center [0, 0] width 0 height 0
click at [437, 702] on button "Submit" at bounding box center [429, 695] width 105 height 39
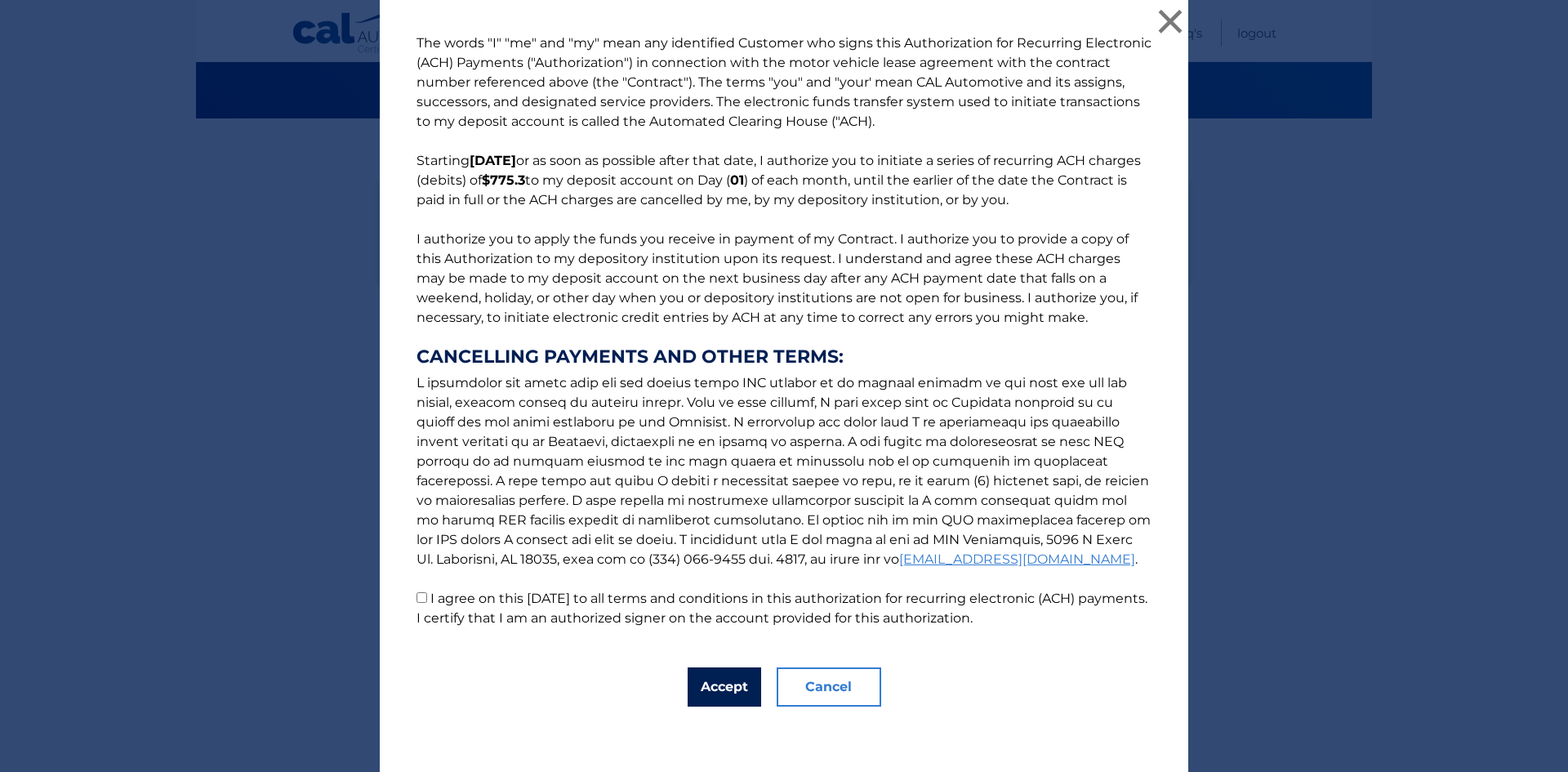
click at [735, 686] on button "Accept" at bounding box center [724, 686] width 74 height 39
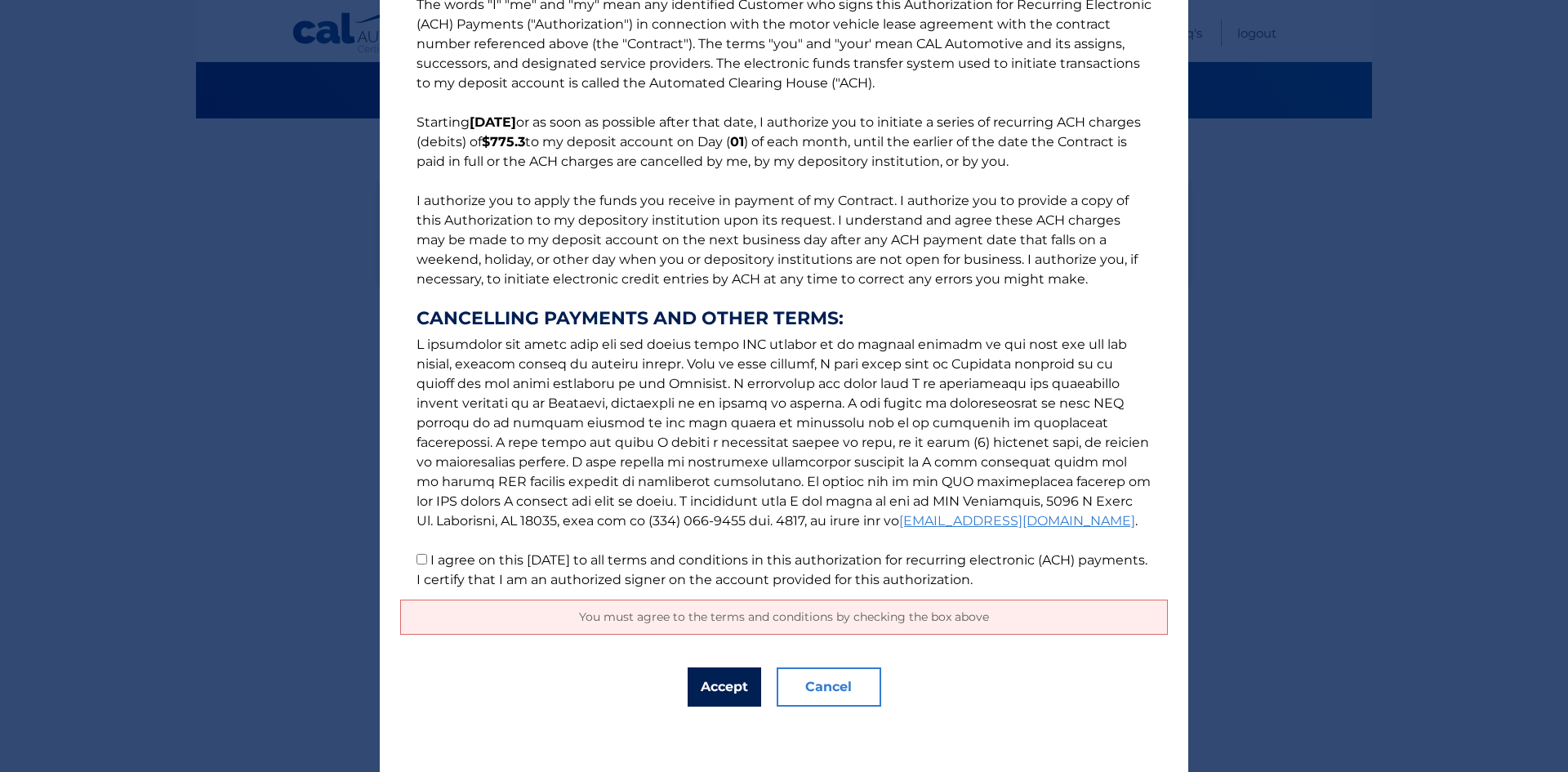
scroll to position [0, 0]
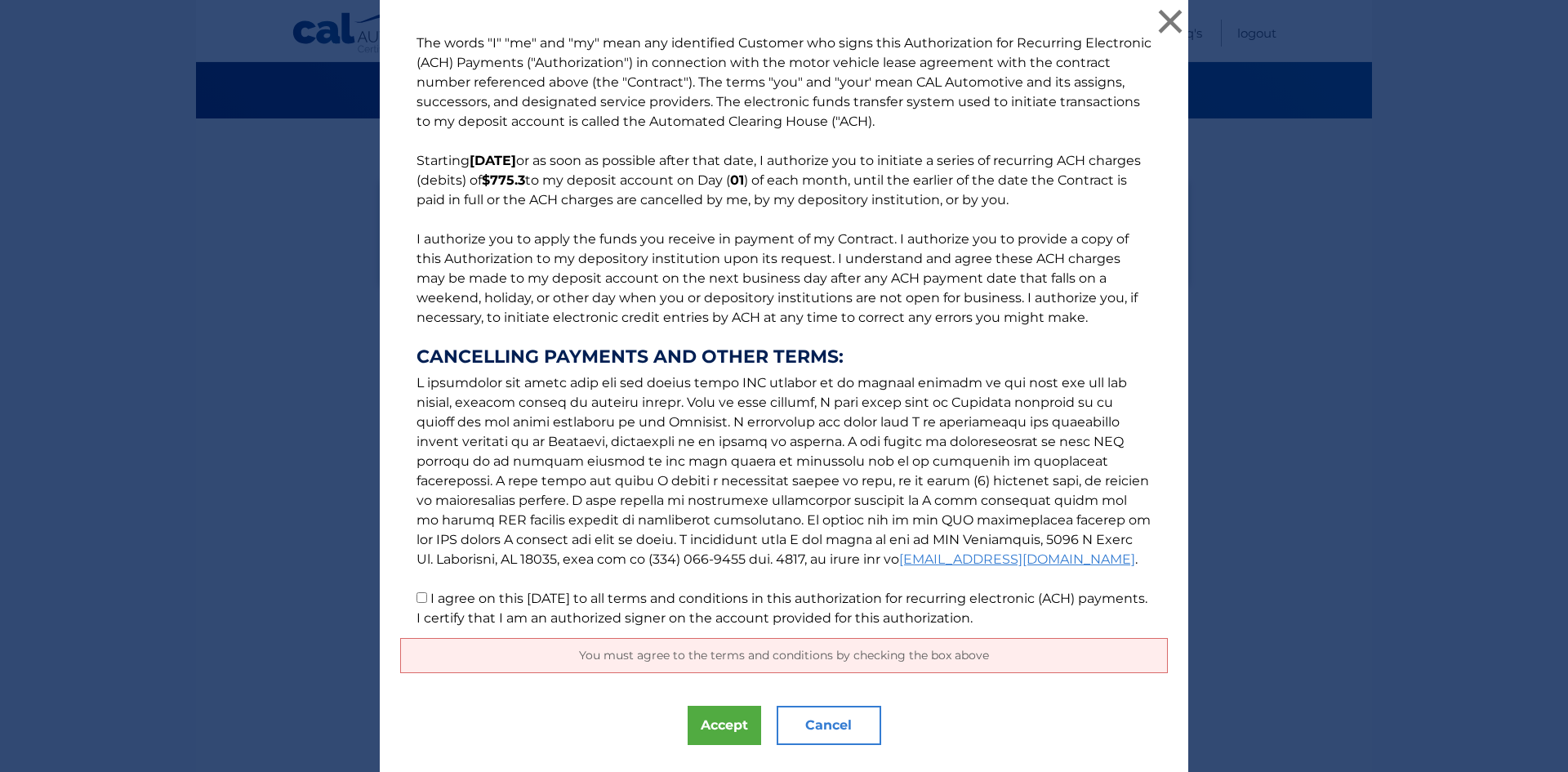
click at [418, 595] on input "I agree on this 10/14/2025 to all terms and conditions in this authorization fo…" at bounding box center [422, 598] width 11 height 11
checkbox input "true"
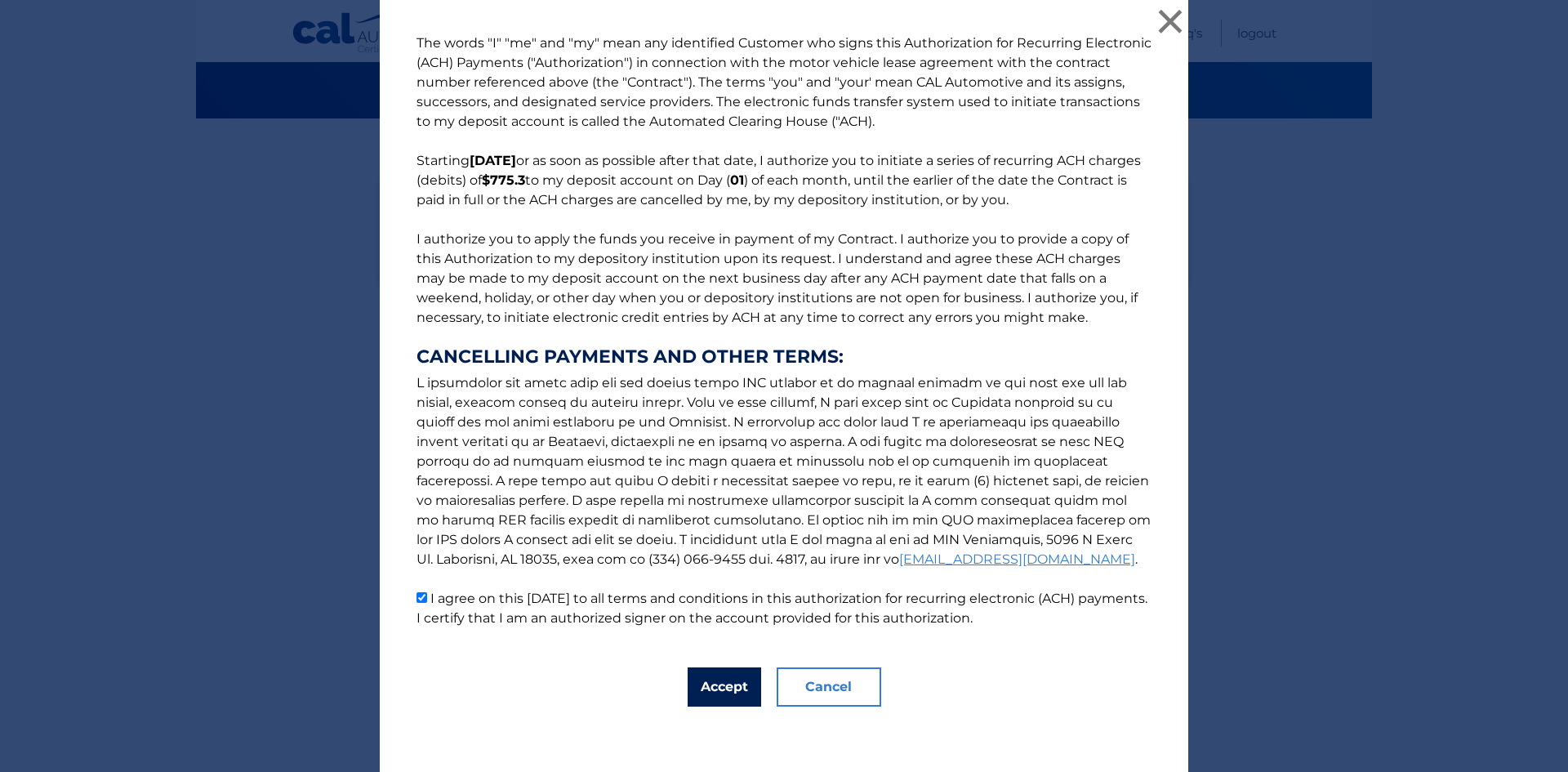
click at [728, 681] on button "Accept" at bounding box center [724, 686] width 74 height 39
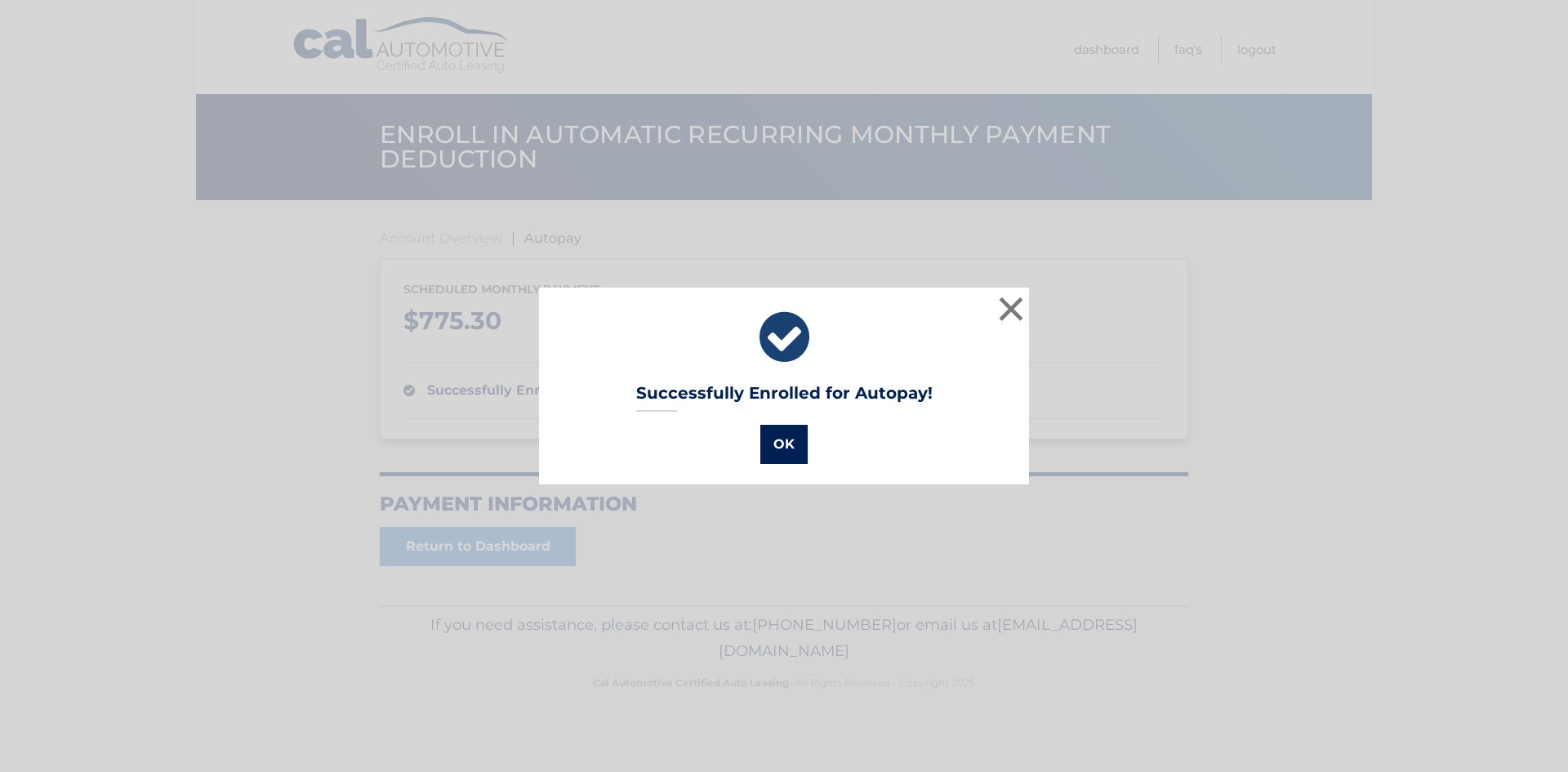
click at [784, 442] on button "OK" at bounding box center [784, 444] width 47 height 39
